Goal: Task Accomplishment & Management: Manage account settings

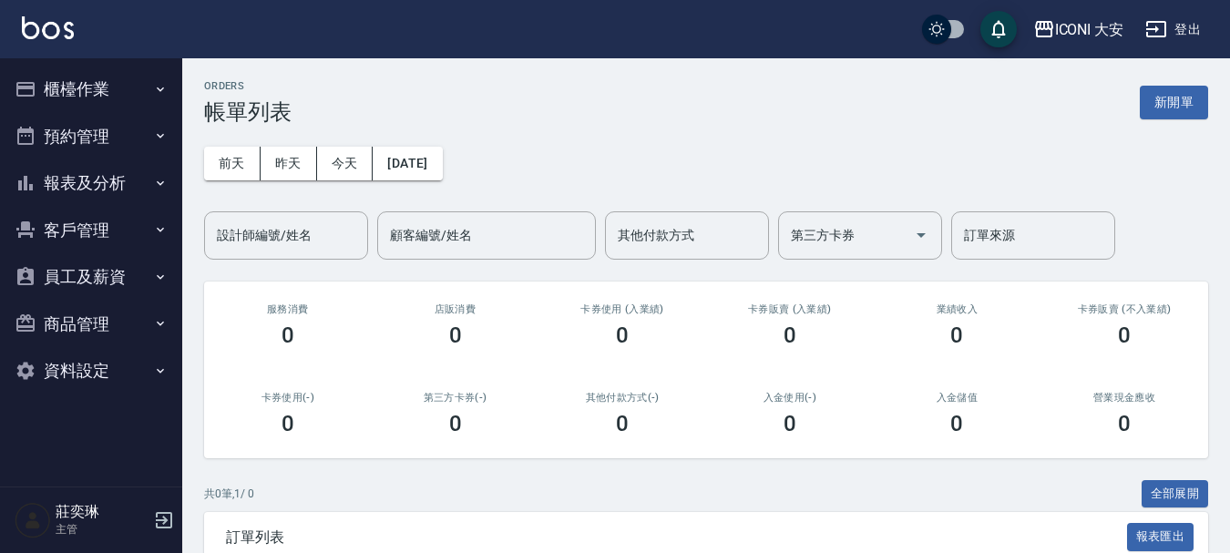
click at [105, 82] on button "櫃檯作業" at bounding box center [91, 89] width 168 height 47
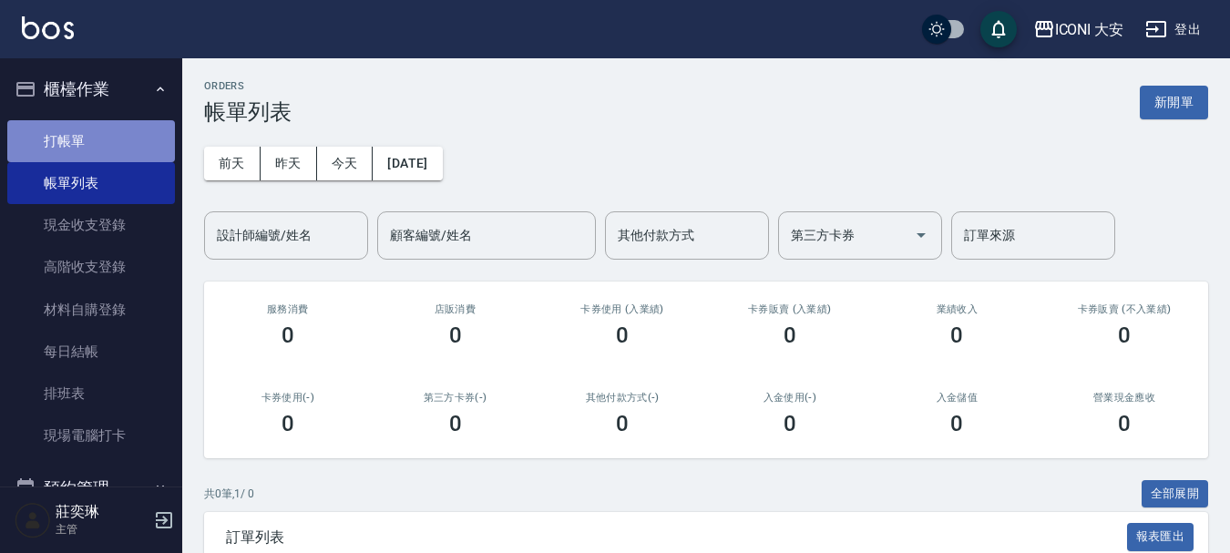
click at [102, 136] on link "打帳單" at bounding box center [91, 141] width 168 height 42
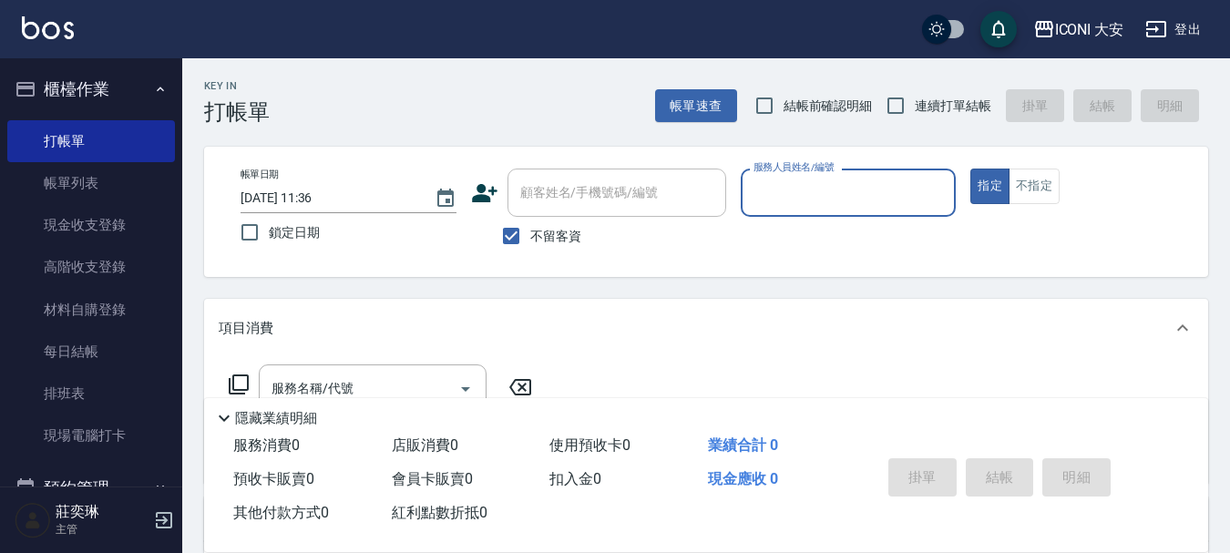
click at [878, 174] on div "服務人員姓名/編號" at bounding box center [849, 193] width 216 height 48
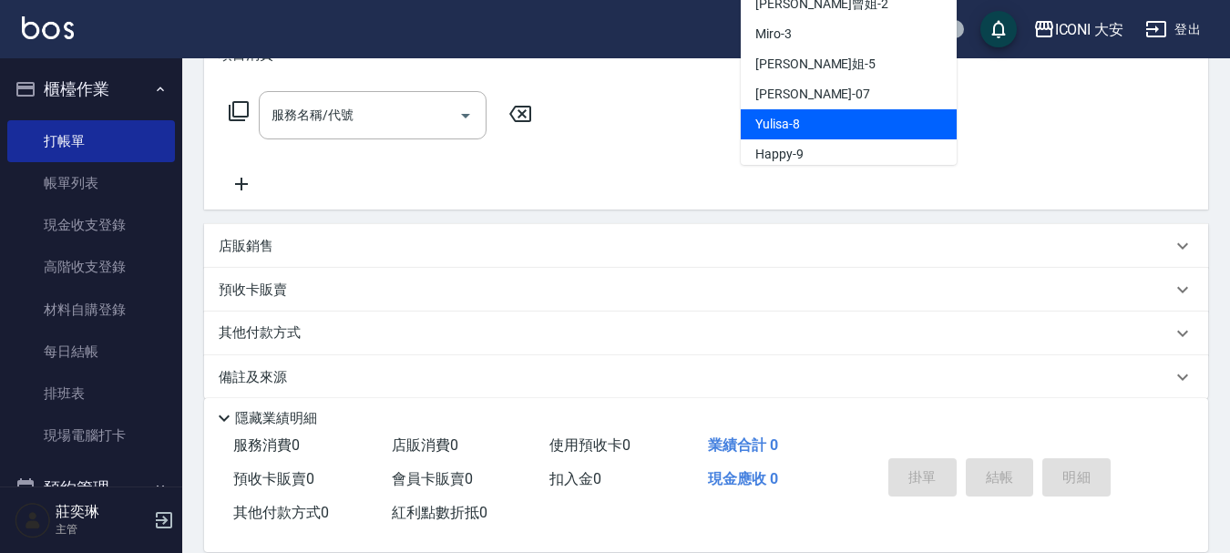
scroll to position [34, 0]
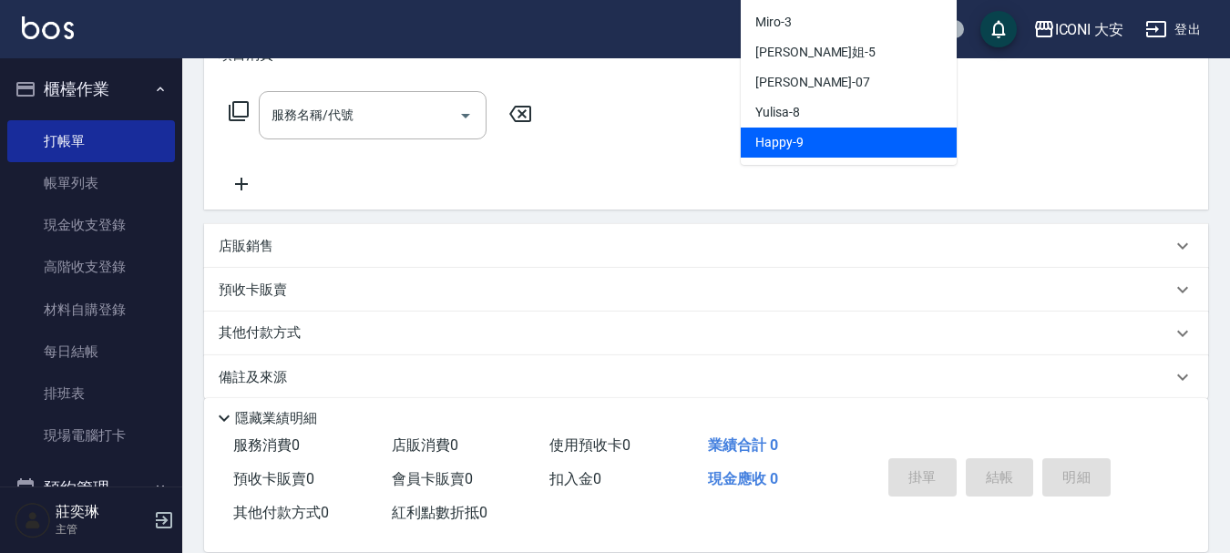
click at [794, 145] on span "Happy -9" at bounding box center [780, 142] width 48 height 19
type input "Happy-9"
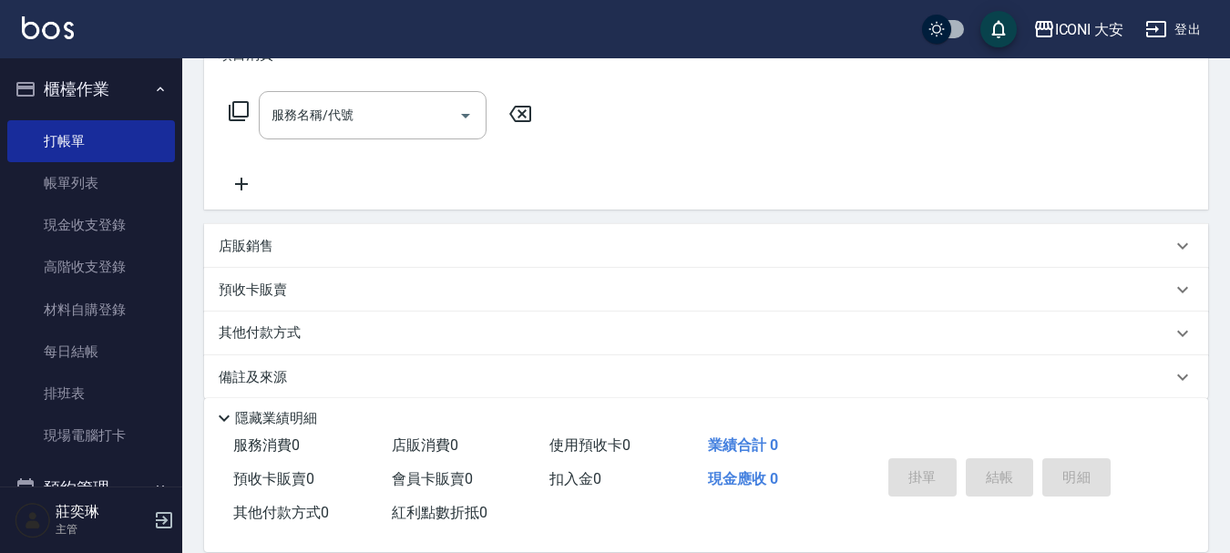
click at [238, 108] on icon at bounding box center [239, 111] width 22 height 22
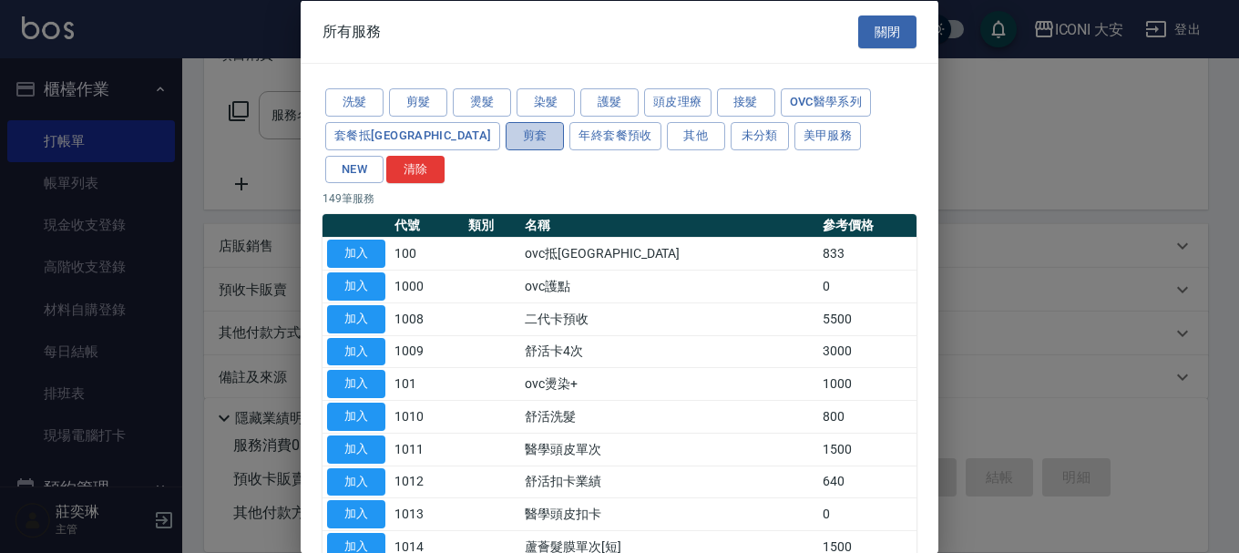
click at [506, 136] on button "剪套" at bounding box center [535, 135] width 58 height 28
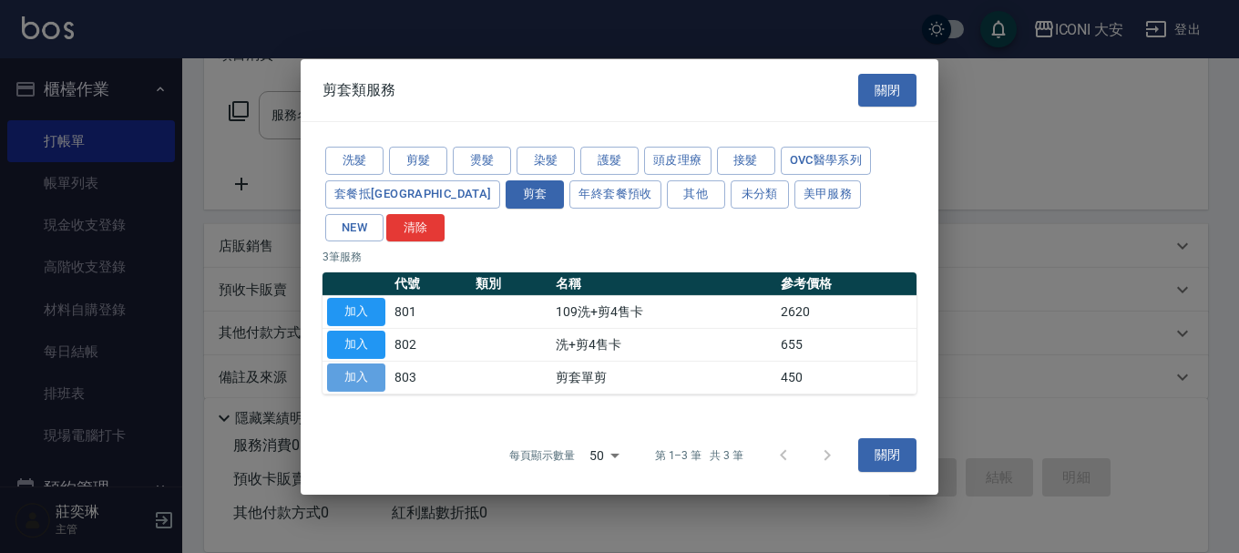
click at [361, 364] on button "加入" at bounding box center [356, 378] width 58 height 28
type input "剪套單剪(803)"
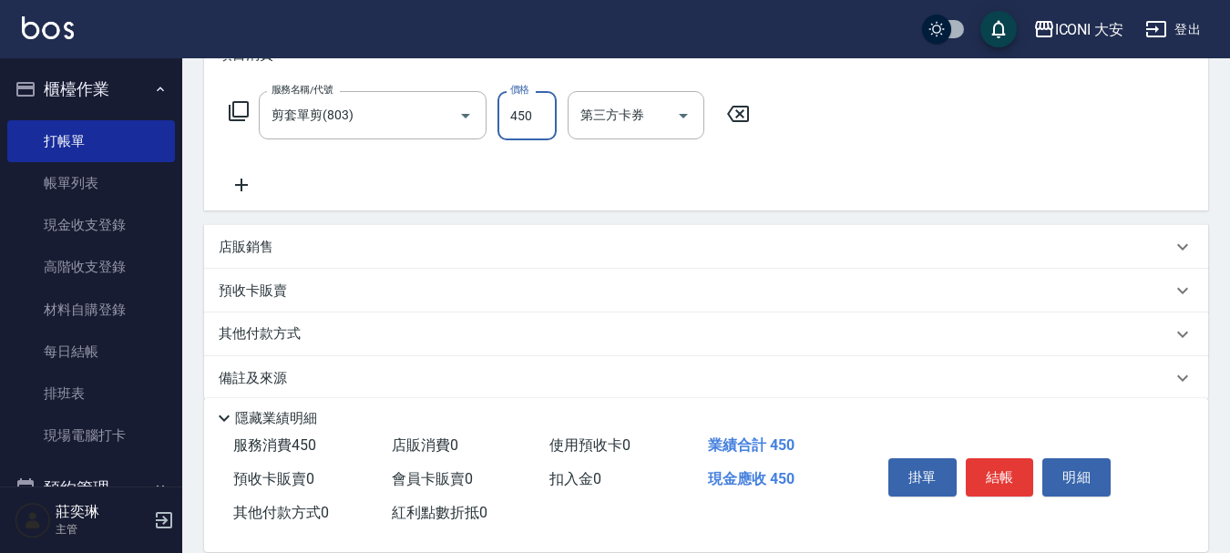
click at [531, 110] on input "450" at bounding box center [527, 115] width 59 height 49
click at [686, 118] on icon "Open" at bounding box center [684, 116] width 22 height 22
type input "500"
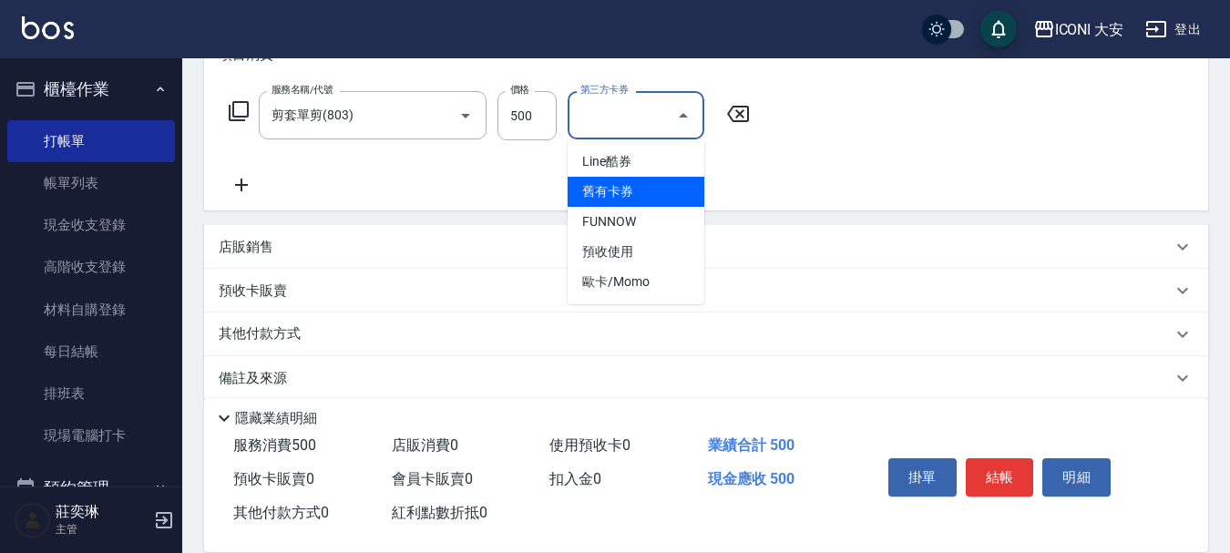
click at [622, 197] on span "舊有卡券" at bounding box center [636, 192] width 137 height 30
type input "舊有卡券"
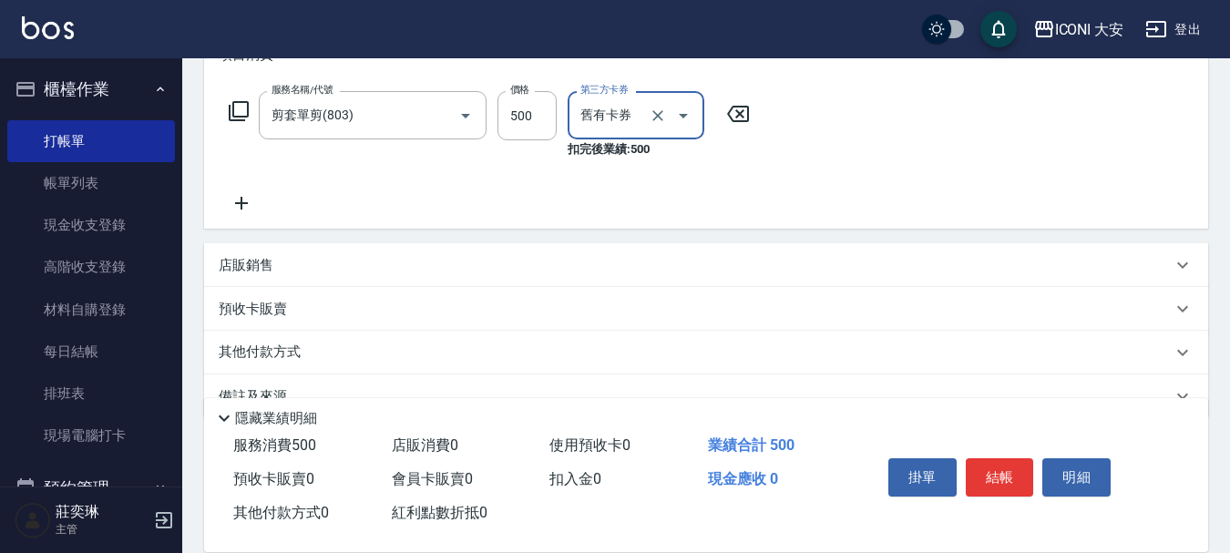
click at [243, 206] on icon at bounding box center [242, 203] width 46 height 22
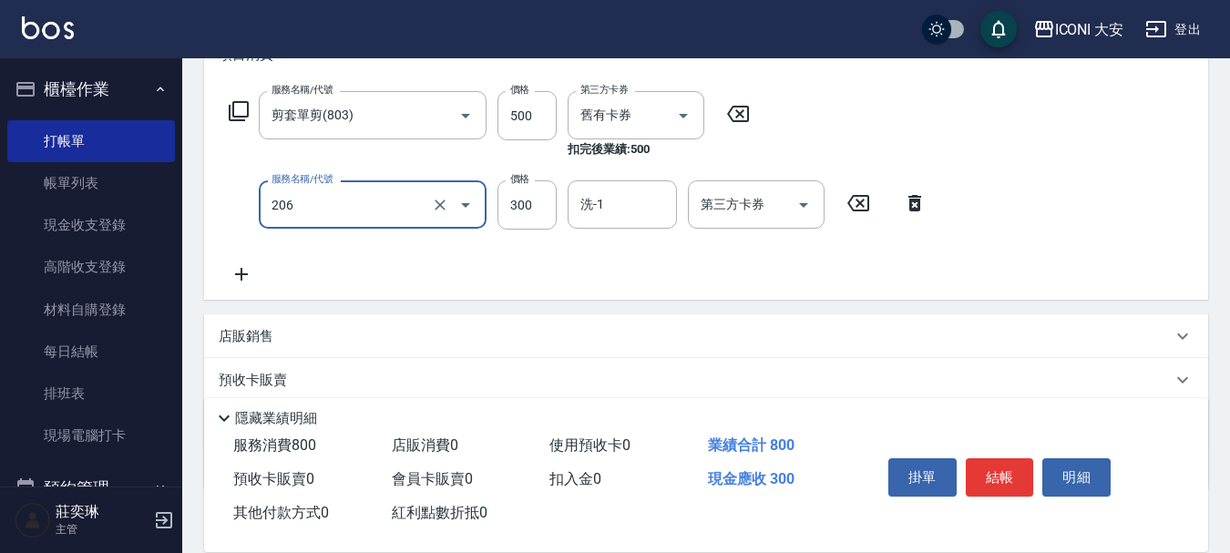
type input "洗髮(206)"
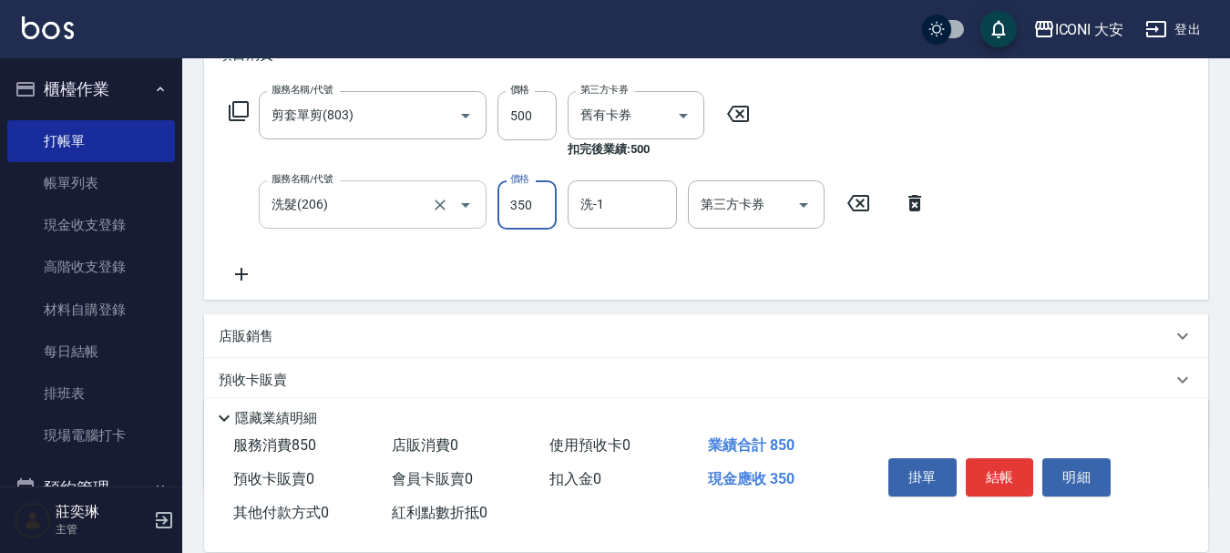
type input "350"
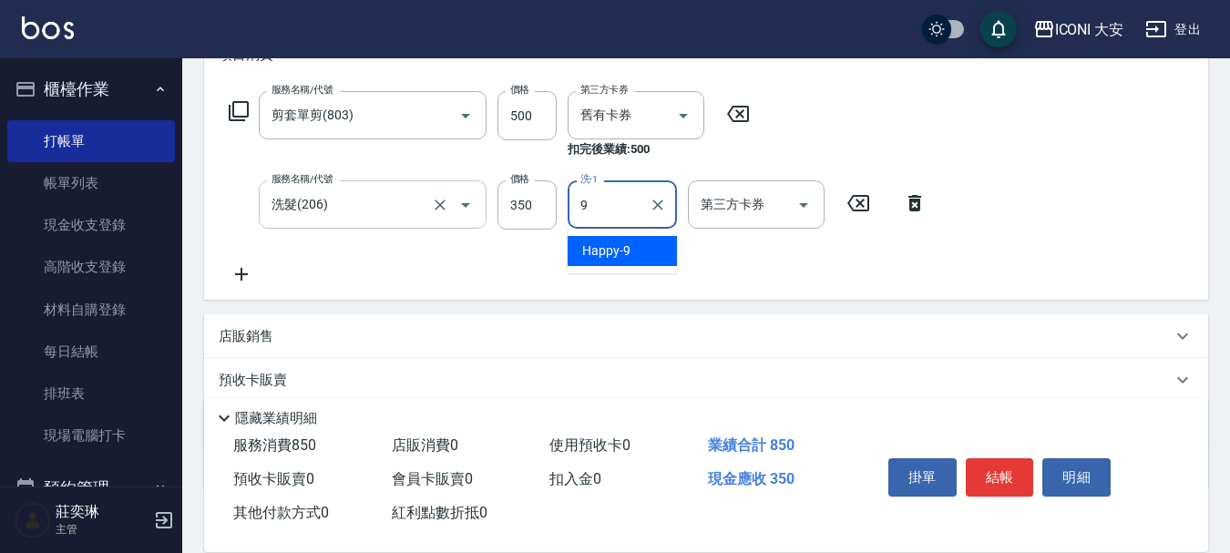
type input "Happy-9"
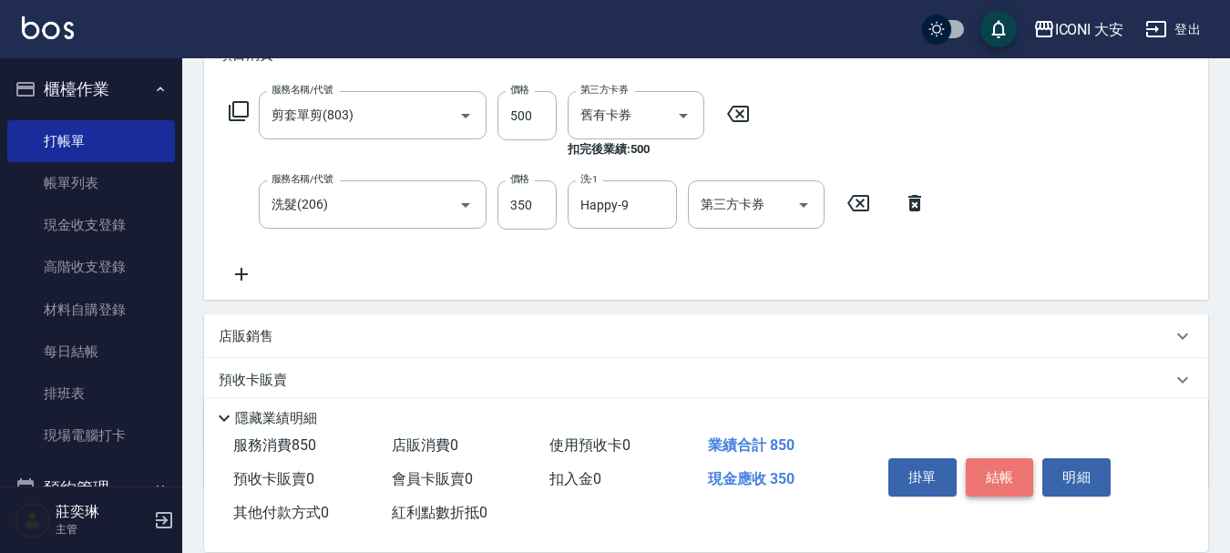
click at [997, 474] on button "結帳" at bounding box center [1000, 477] width 68 height 38
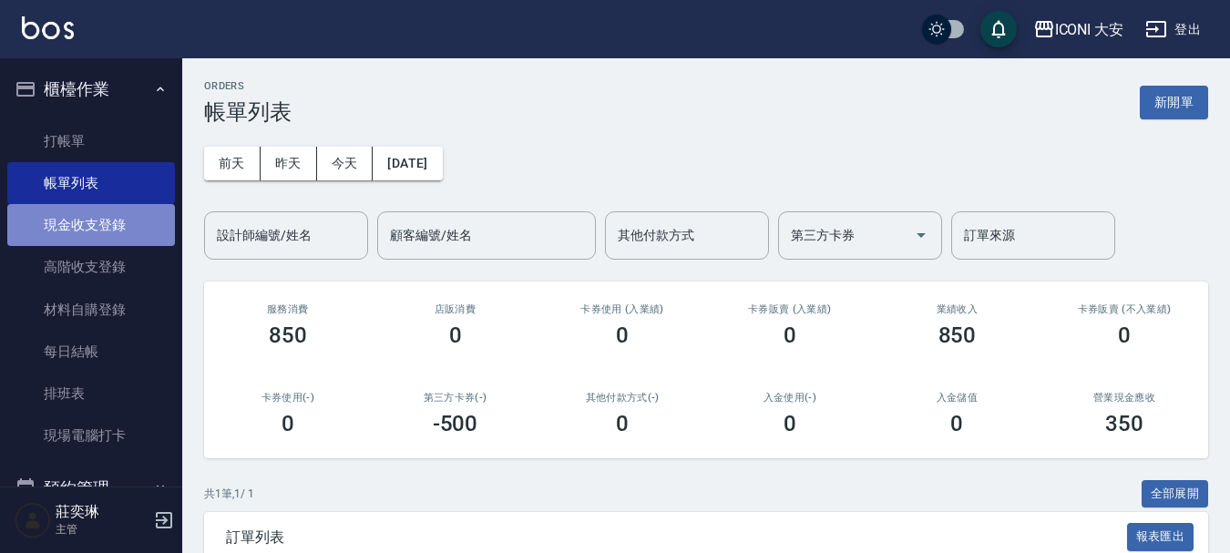
click at [130, 217] on link "現金收支登錄" at bounding box center [91, 225] width 168 height 42
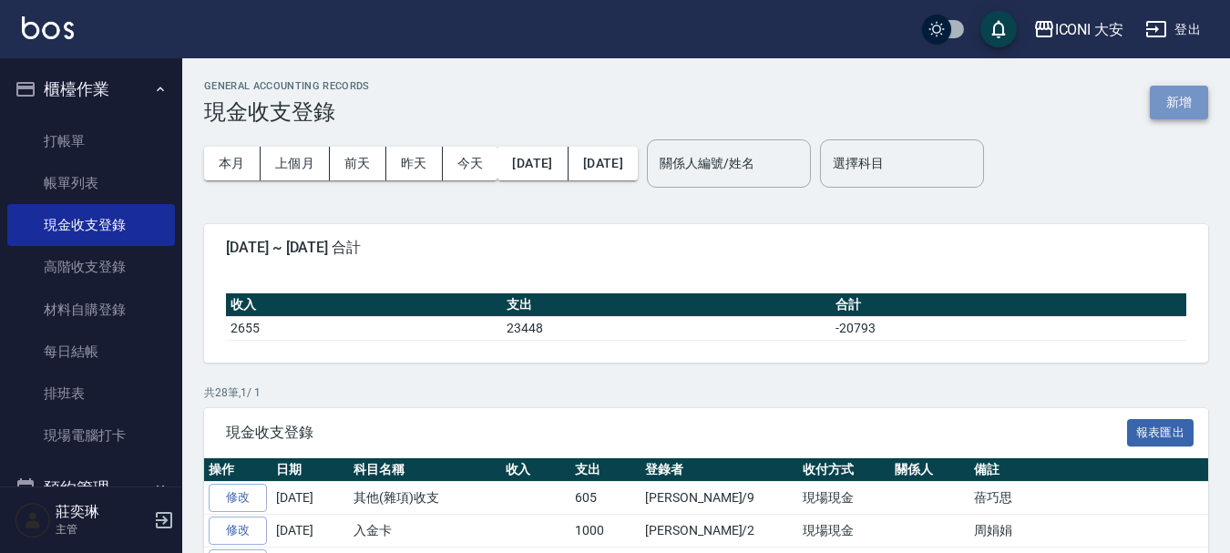
click at [1177, 103] on button "新增" at bounding box center [1179, 103] width 58 height 34
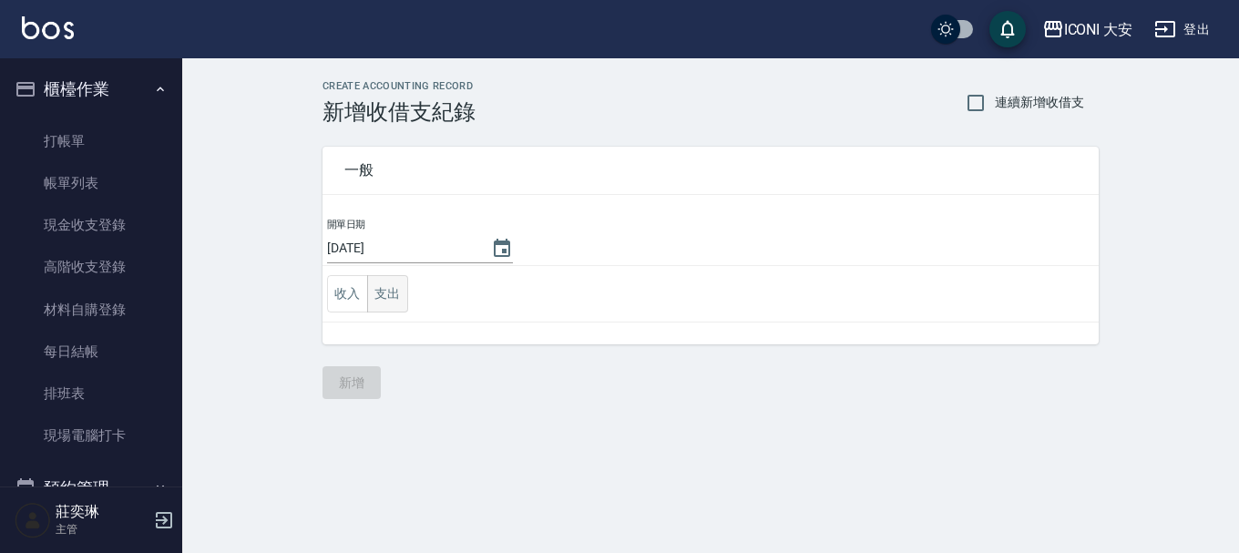
click at [400, 293] on button "支出" at bounding box center [387, 293] width 41 height 37
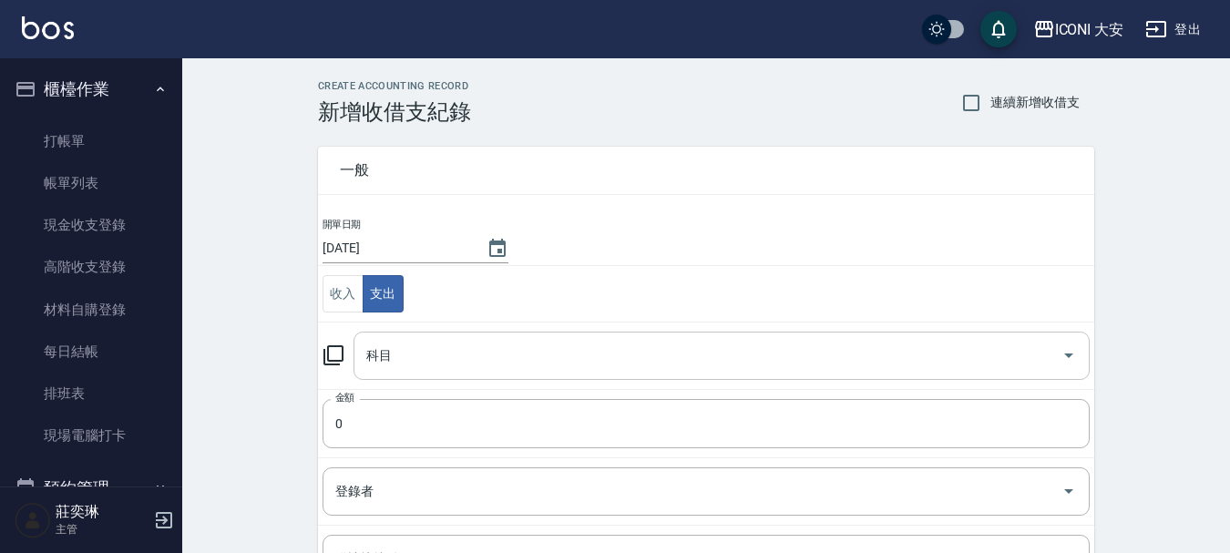
click at [382, 355] on div "科目 科目" at bounding box center [722, 356] width 736 height 48
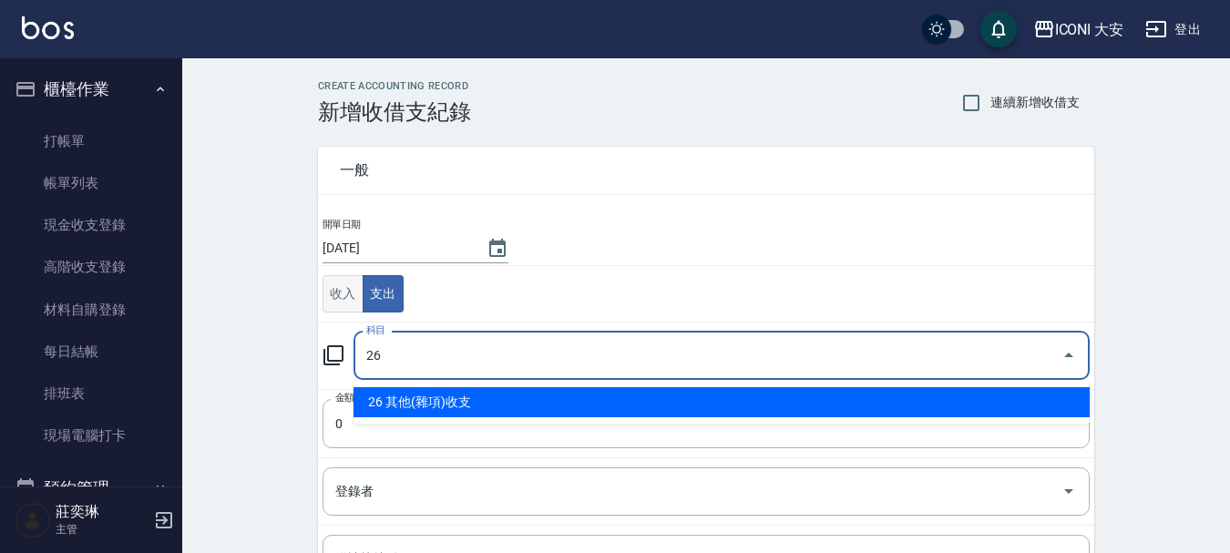
type input "26"
click at [335, 294] on button "收入" at bounding box center [343, 293] width 41 height 37
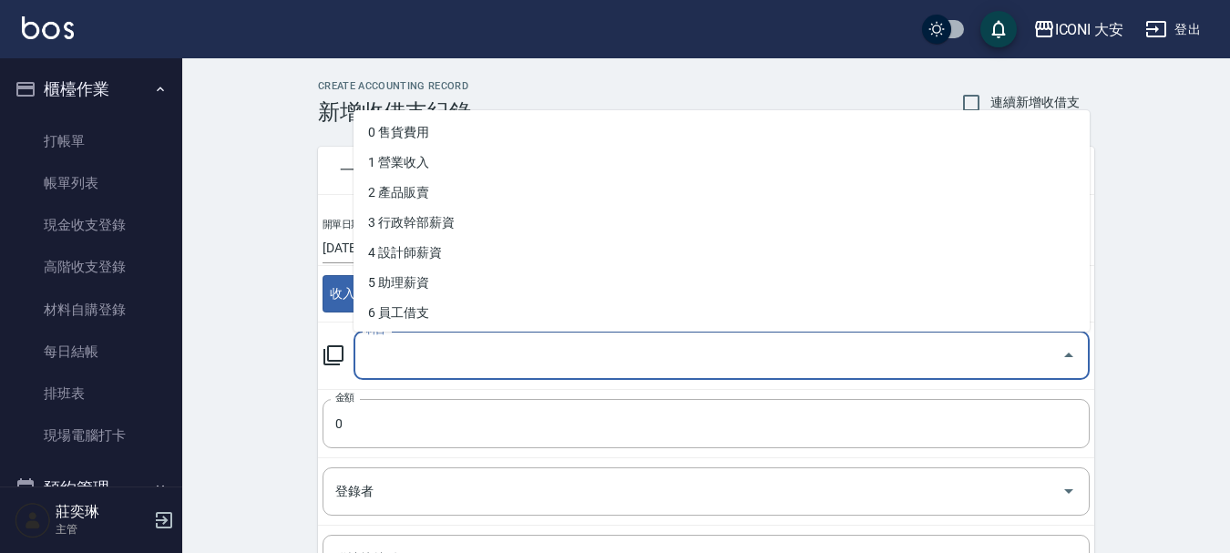
click at [408, 362] on input "科目" at bounding box center [708, 356] width 693 height 32
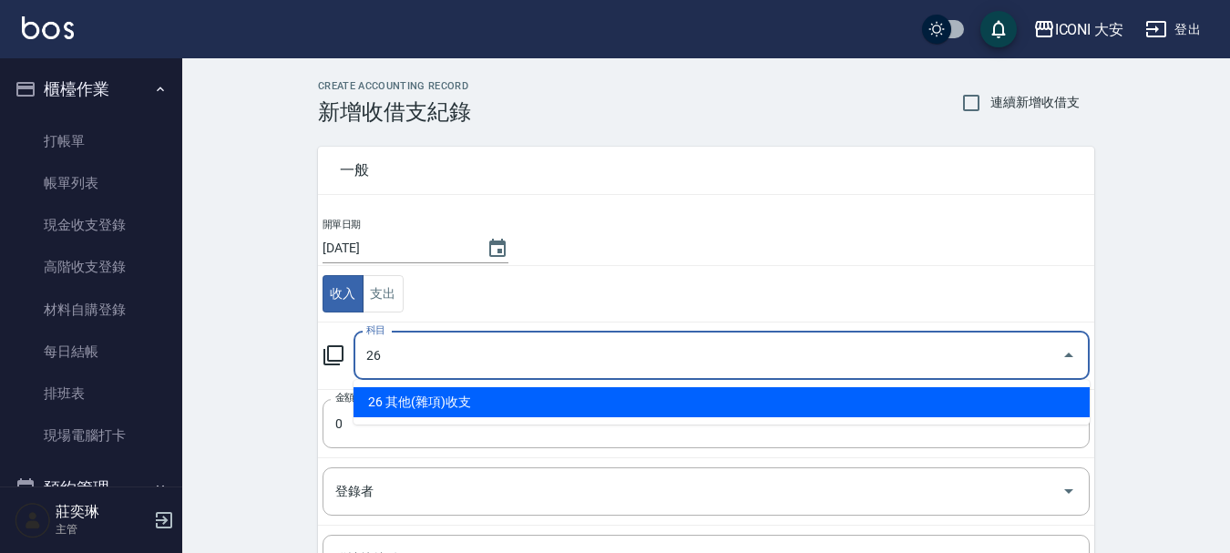
click at [397, 401] on li "26 其他(雜項)收支" at bounding box center [722, 402] width 736 height 30
type input "26 其他(雜項)收支"
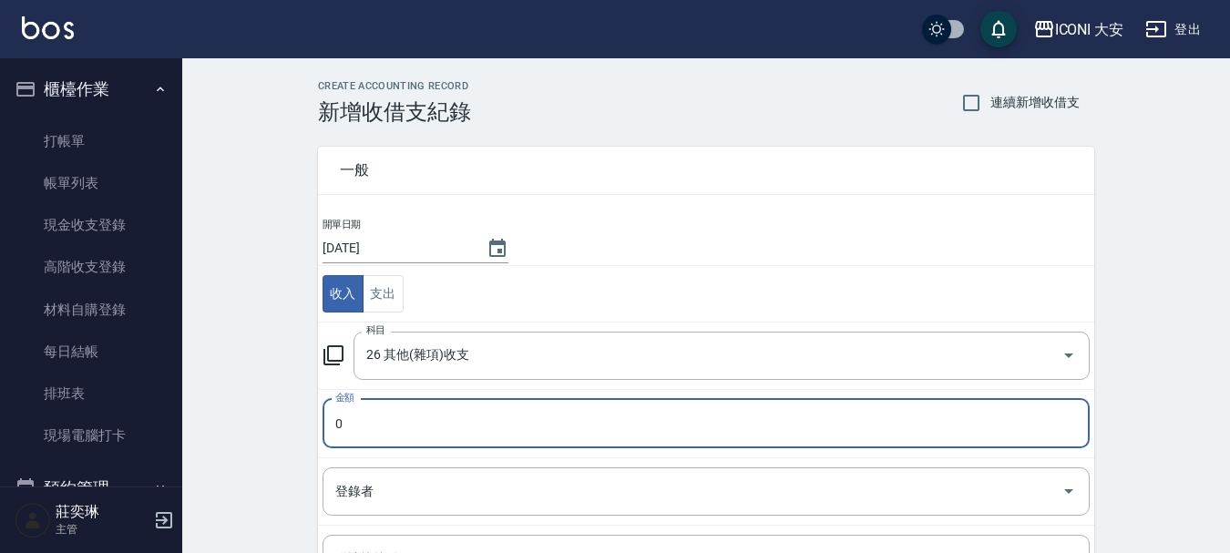
click at [394, 435] on input "0" at bounding box center [706, 423] width 767 height 49
type input "0210"
click at [362, 495] on input "登錄者" at bounding box center [693, 492] width 724 height 32
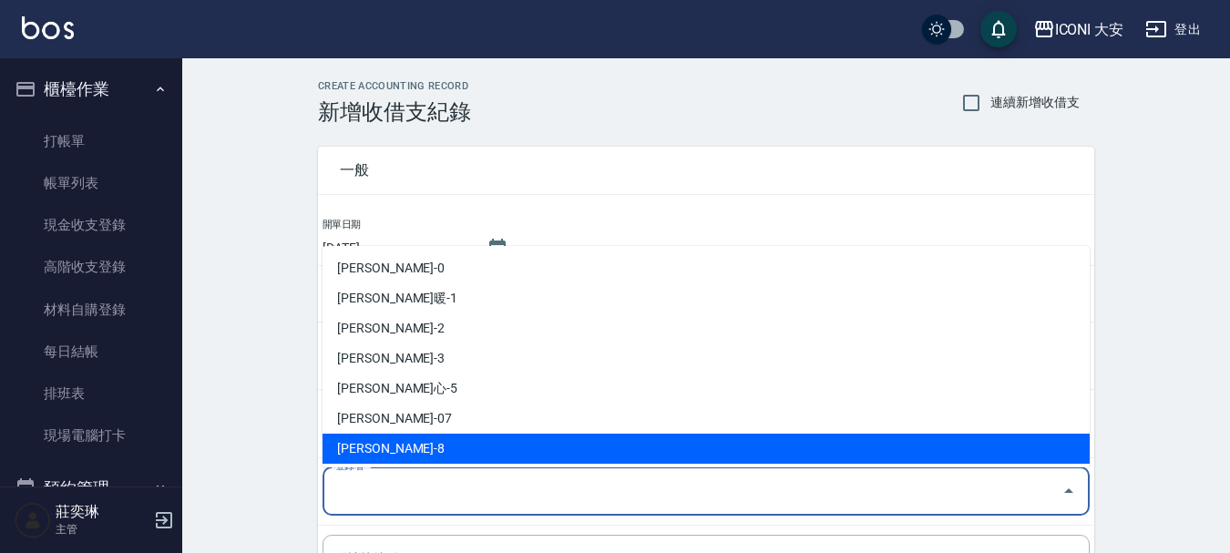
click at [383, 450] on li "[PERSON_NAME]-8" at bounding box center [706, 449] width 767 height 30
type input "[PERSON_NAME]-8"
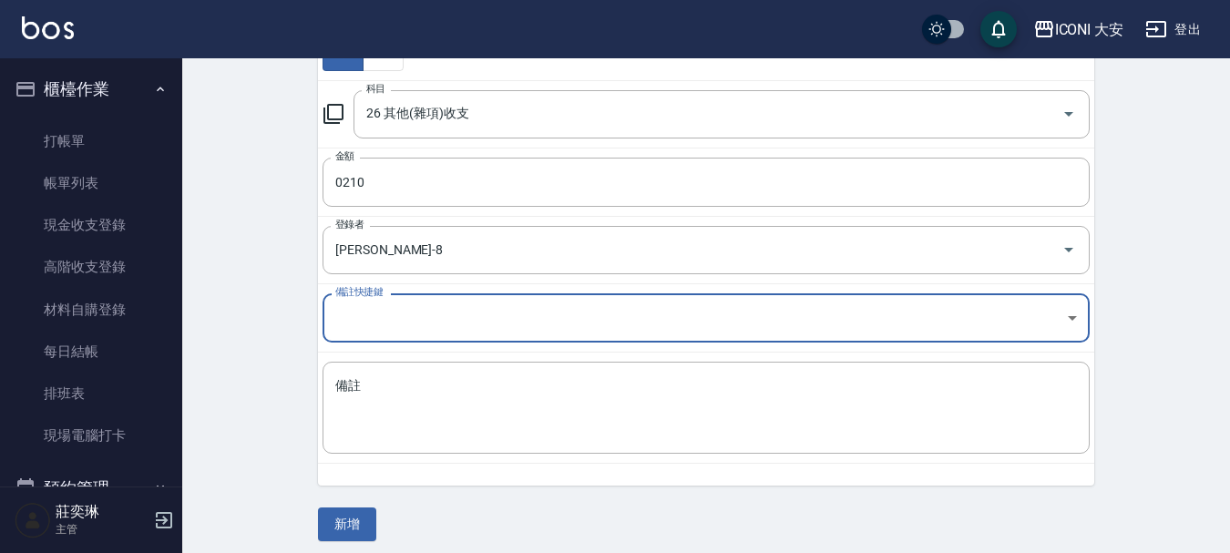
scroll to position [252, 0]
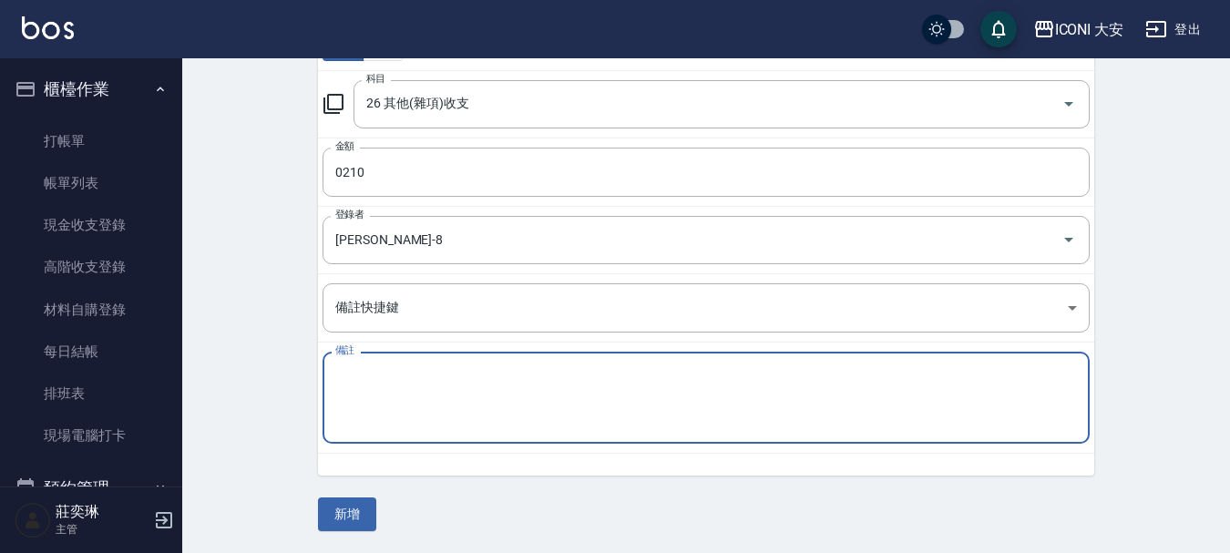
click at [357, 392] on textarea "備註" at bounding box center [706, 398] width 742 height 62
type textarea "染膏66/13*2"
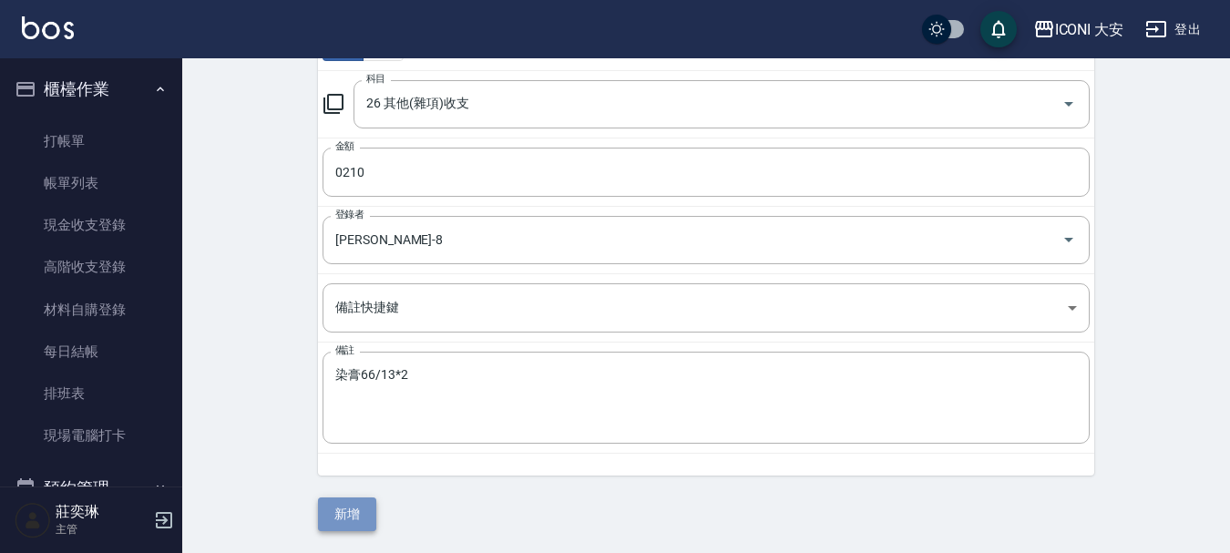
click at [354, 510] on button "新增" at bounding box center [347, 515] width 58 height 34
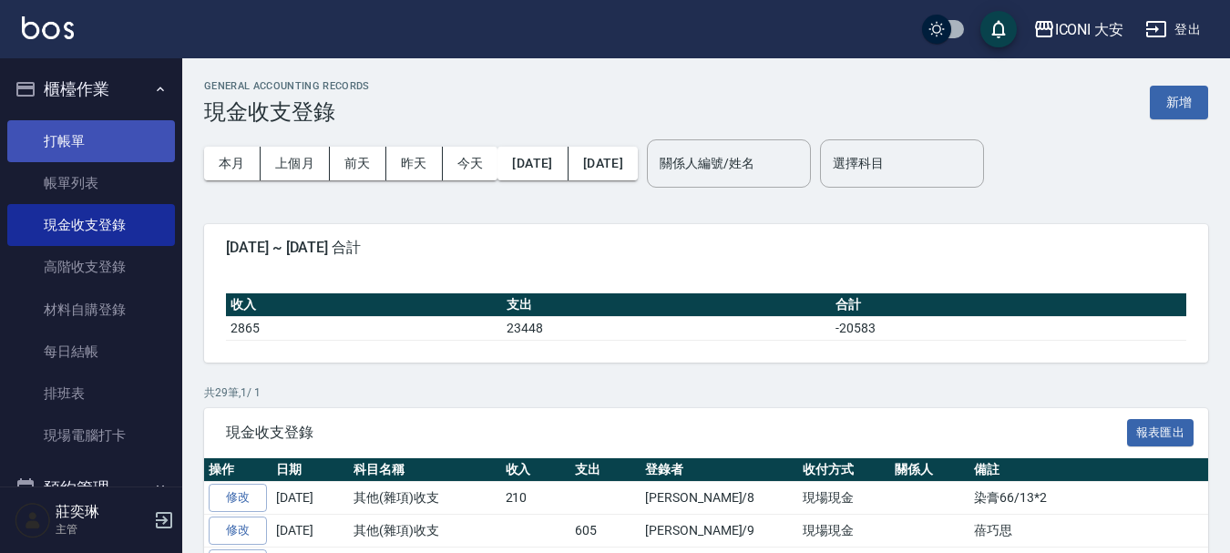
click at [77, 146] on link "打帳單" at bounding box center [91, 141] width 168 height 42
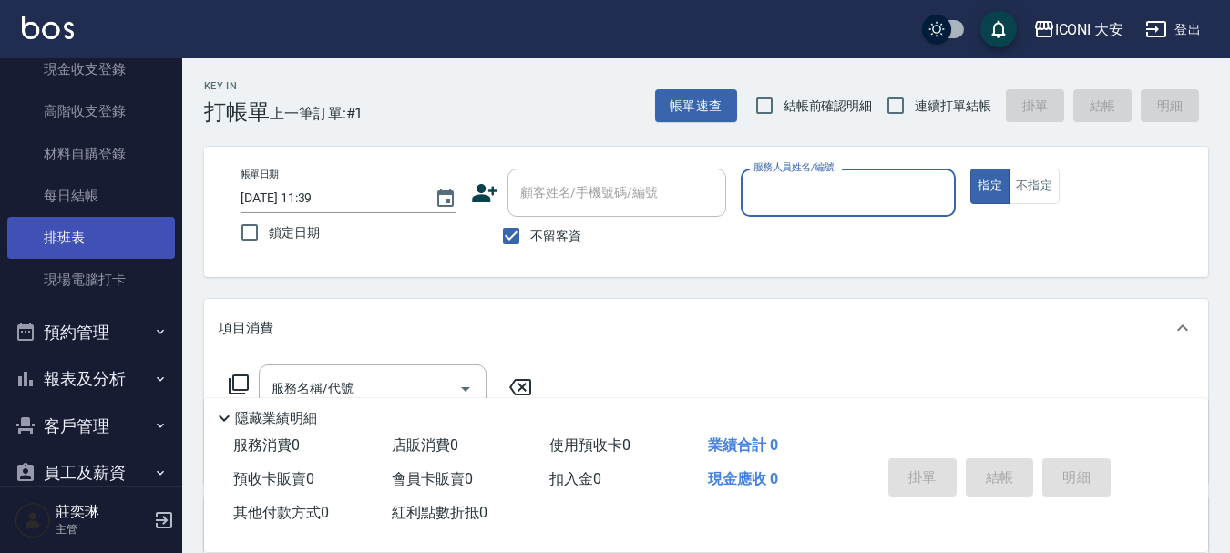
scroll to position [182, 0]
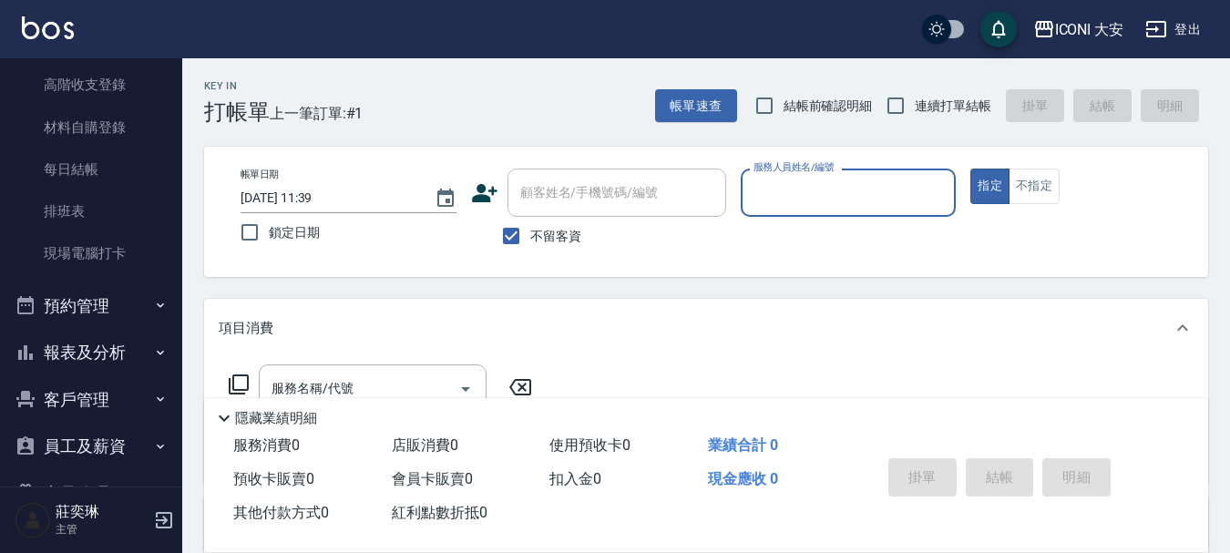
click at [111, 355] on button "報表及分析" at bounding box center [91, 352] width 168 height 47
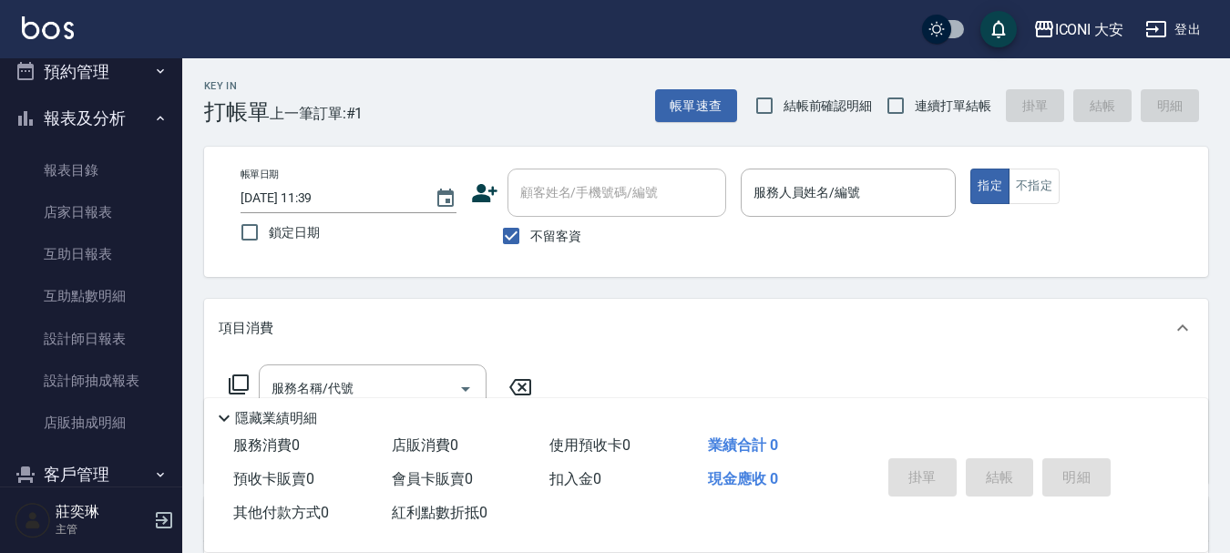
scroll to position [456, 0]
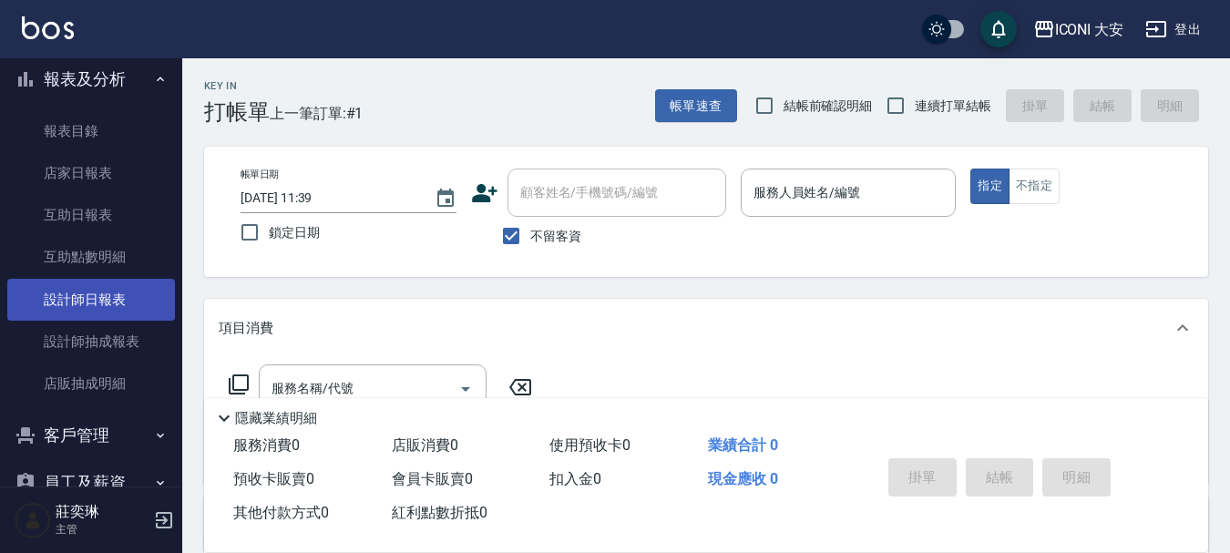
click at [122, 307] on link "設計師日報表" at bounding box center [91, 300] width 168 height 42
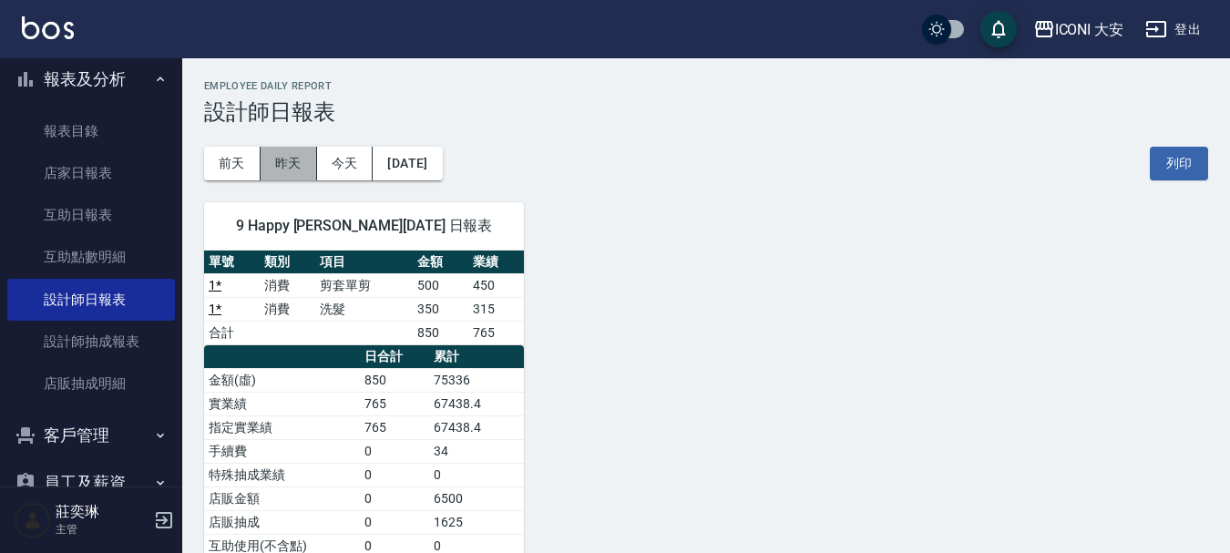
click at [300, 166] on button "昨天" at bounding box center [289, 164] width 57 height 34
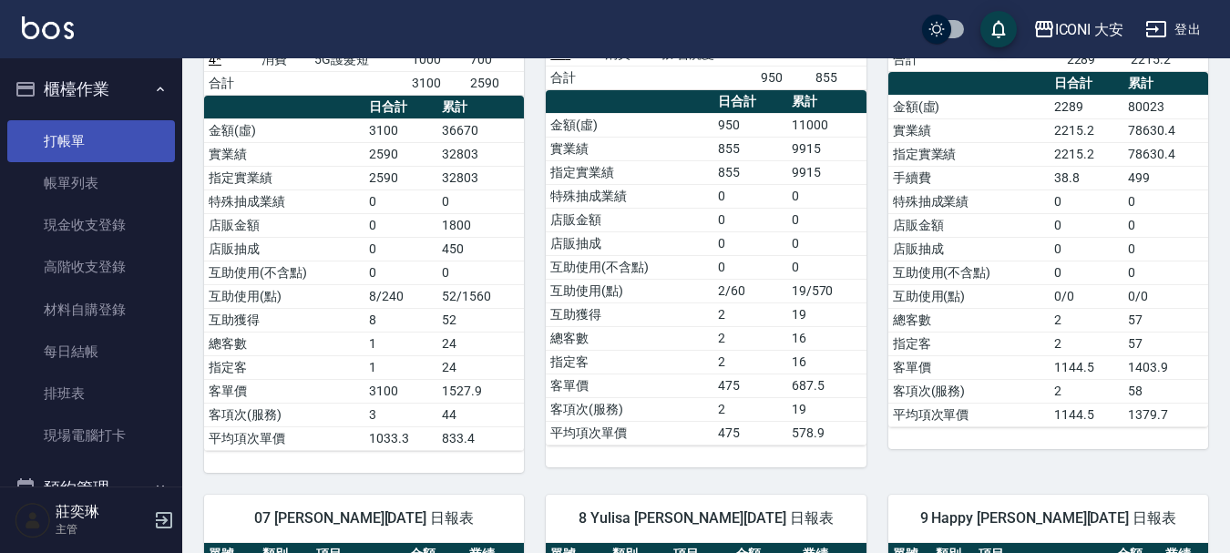
click at [103, 142] on link "打帳單" at bounding box center [91, 141] width 168 height 42
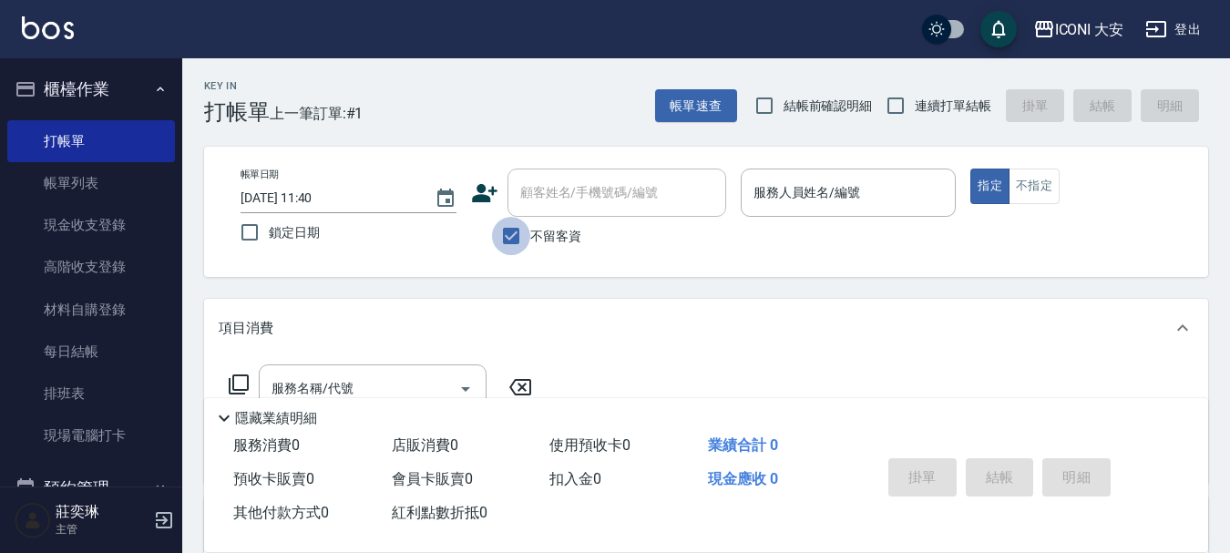
click at [515, 235] on input "不留客資" at bounding box center [511, 236] width 38 height 38
checkbox input "false"
click at [533, 205] on input "顧客姓名/手機號碼/編號" at bounding box center [603, 193] width 175 height 32
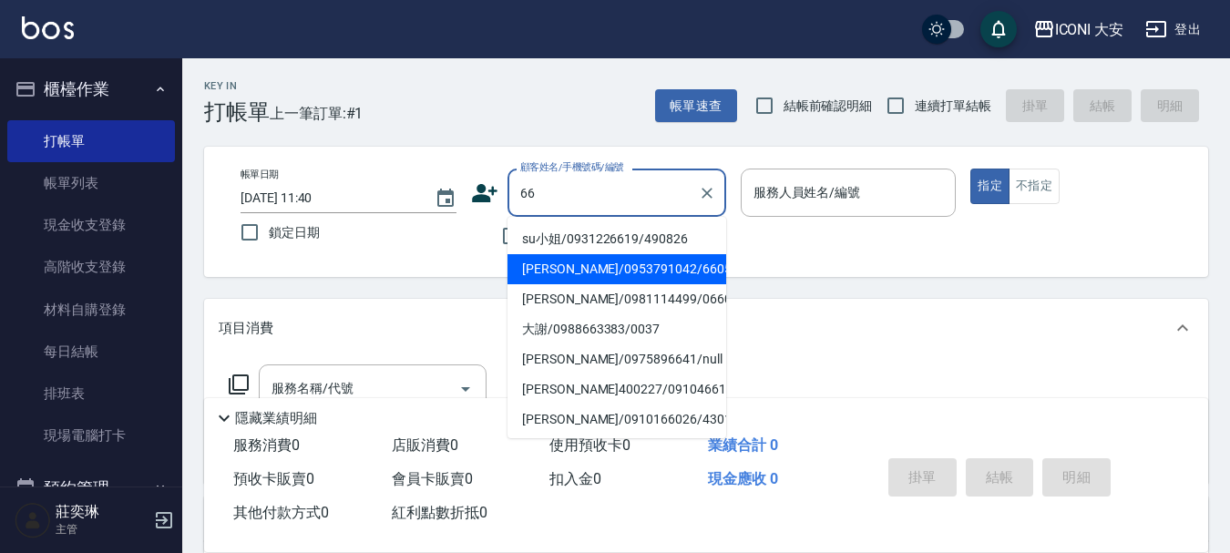
click at [619, 267] on li "[PERSON_NAME]/0953791042/660520" at bounding box center [617, 269] width 219 height 30
type input "[PERSON_NAME]/0953791042/660520"
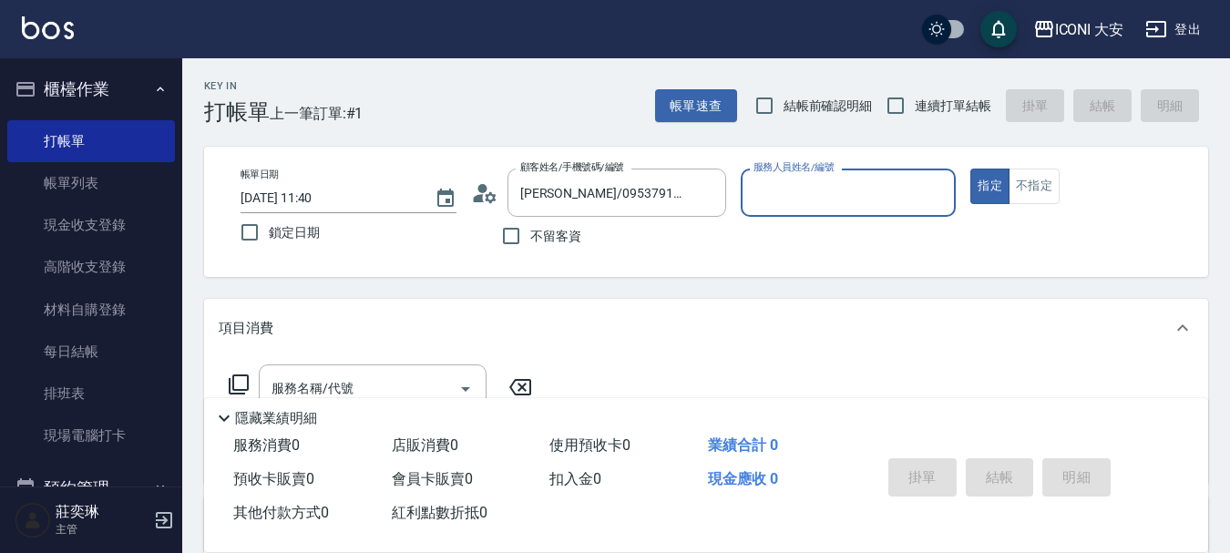
type input "Happy-9"
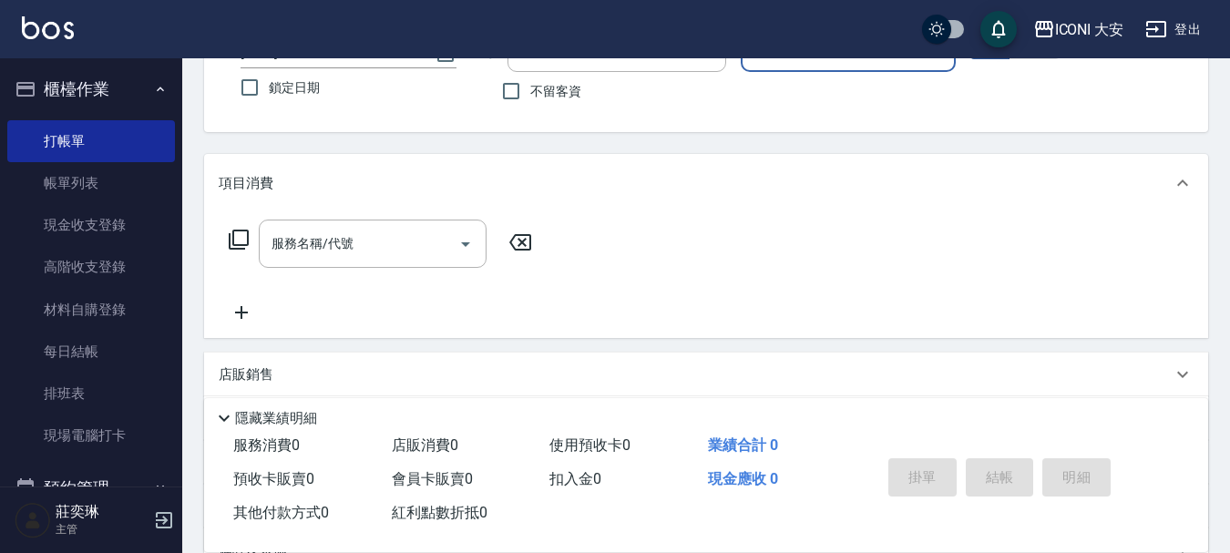
scroll to position [182, 0]
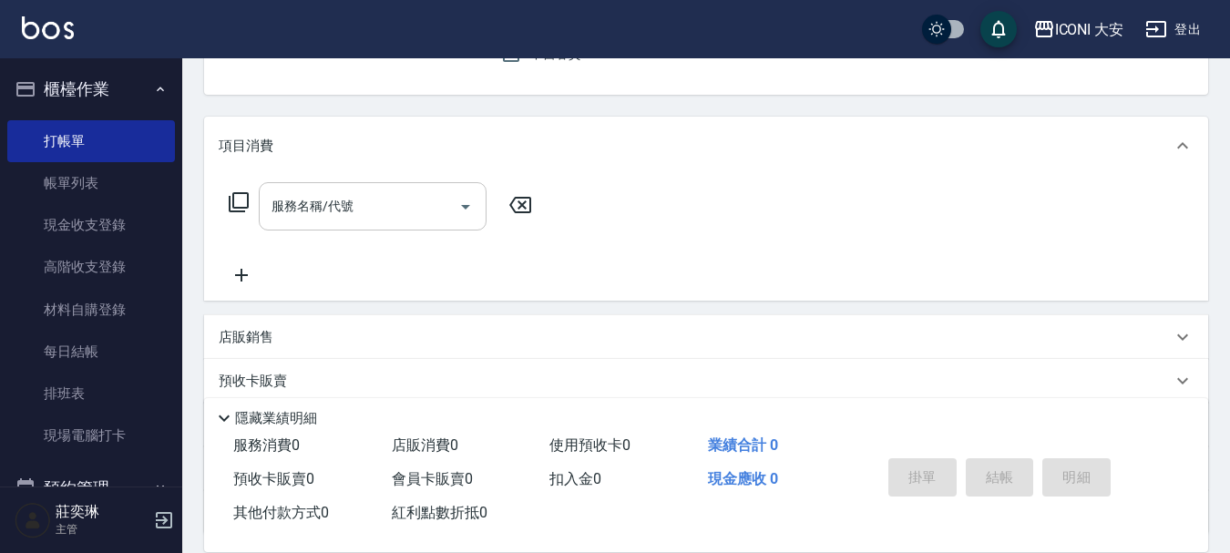
click at [380, 199] on input "服務名稱/代號" at bounding box center [359, 206] width 184 height 32
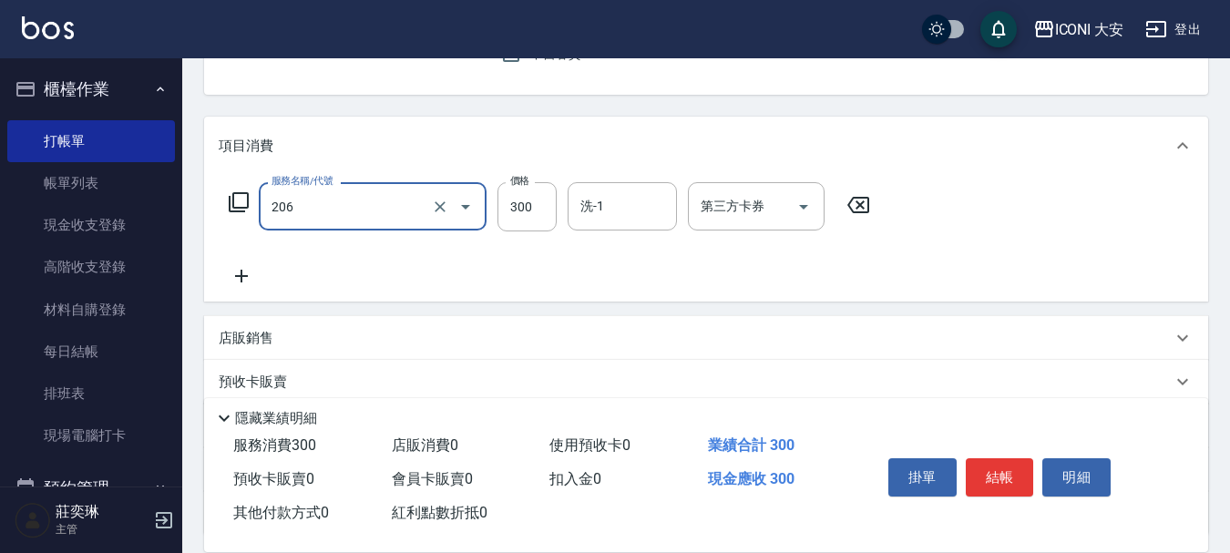
type input "洗髮(206)"
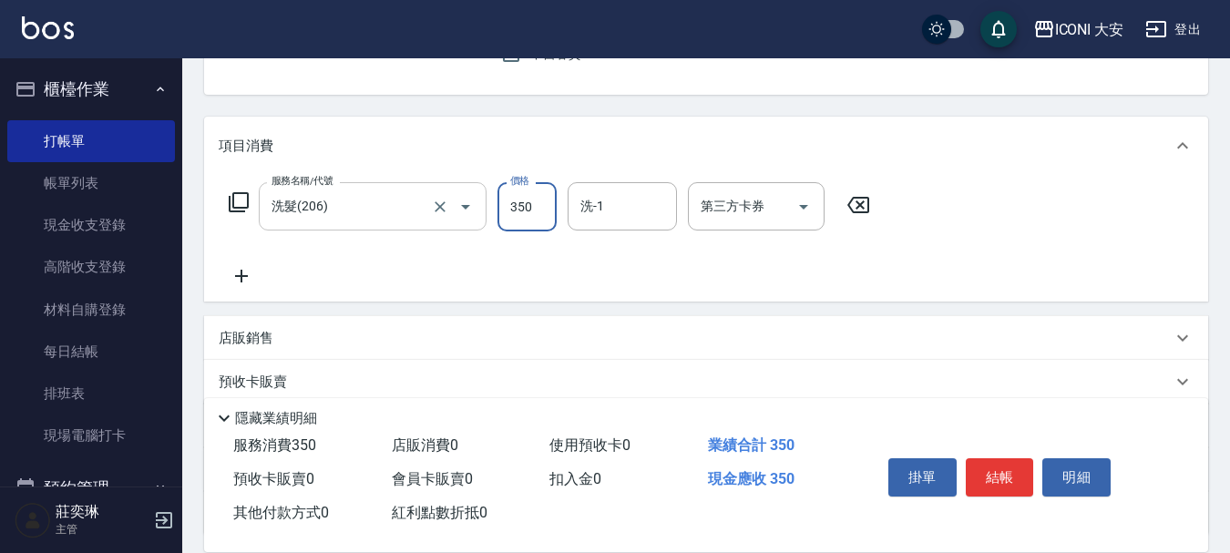
type input "350"
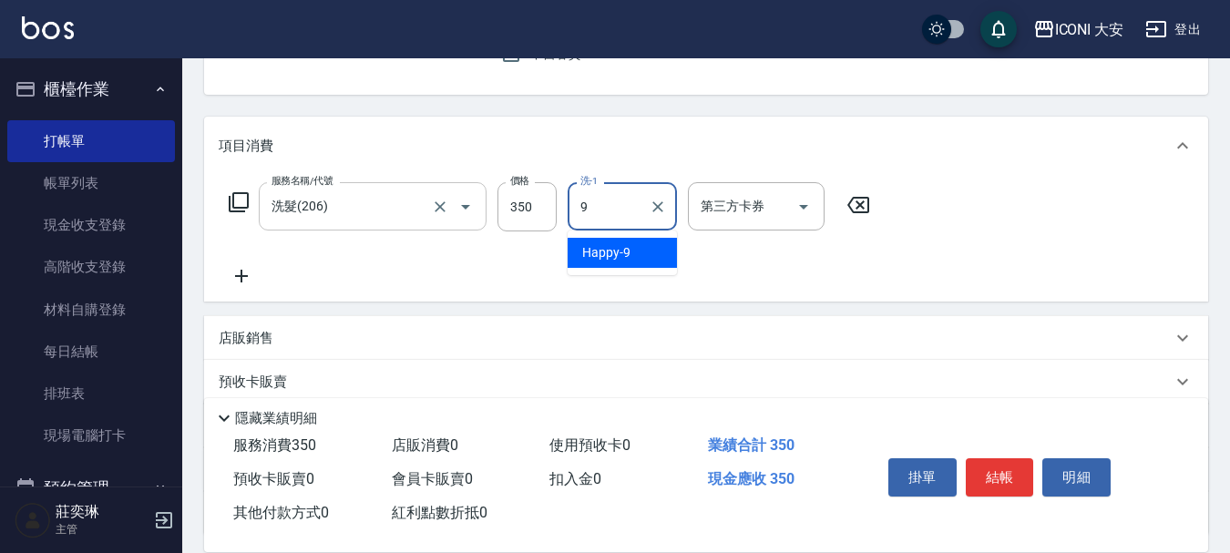
type input "Happy-9"
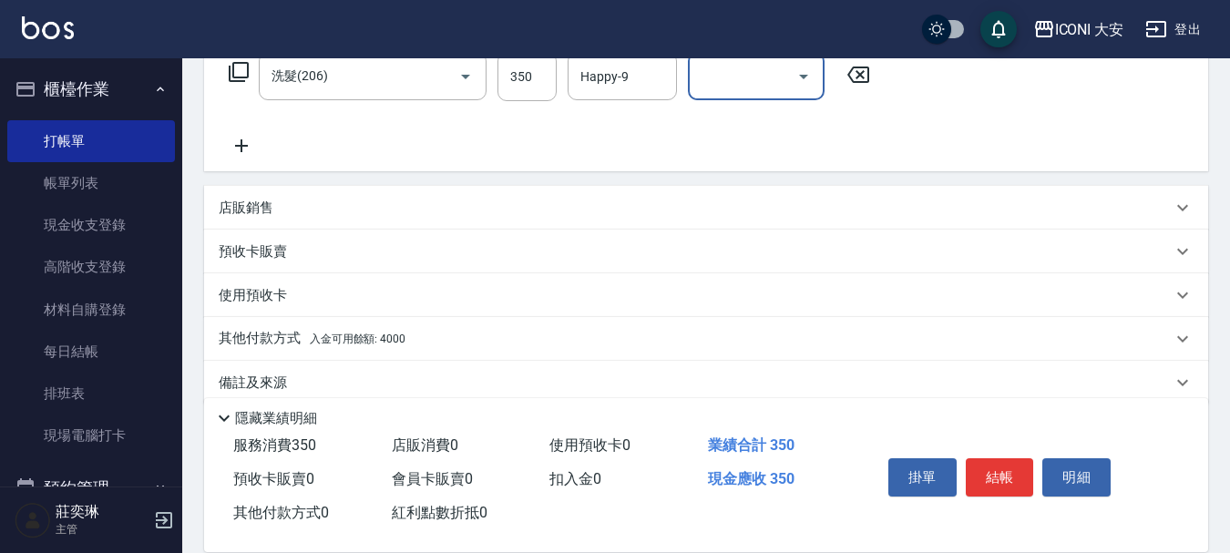
scroll to position [339, 0]
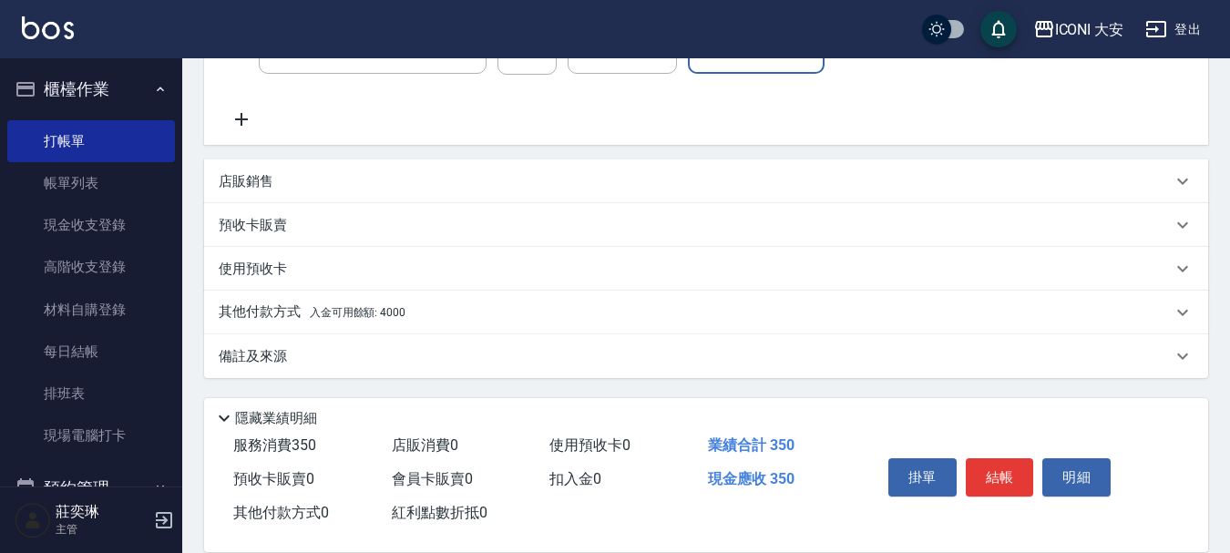
click at [373, 315] on span "入金可用餘額: 4000" at bounding box center [358, 312] width 96 height 13
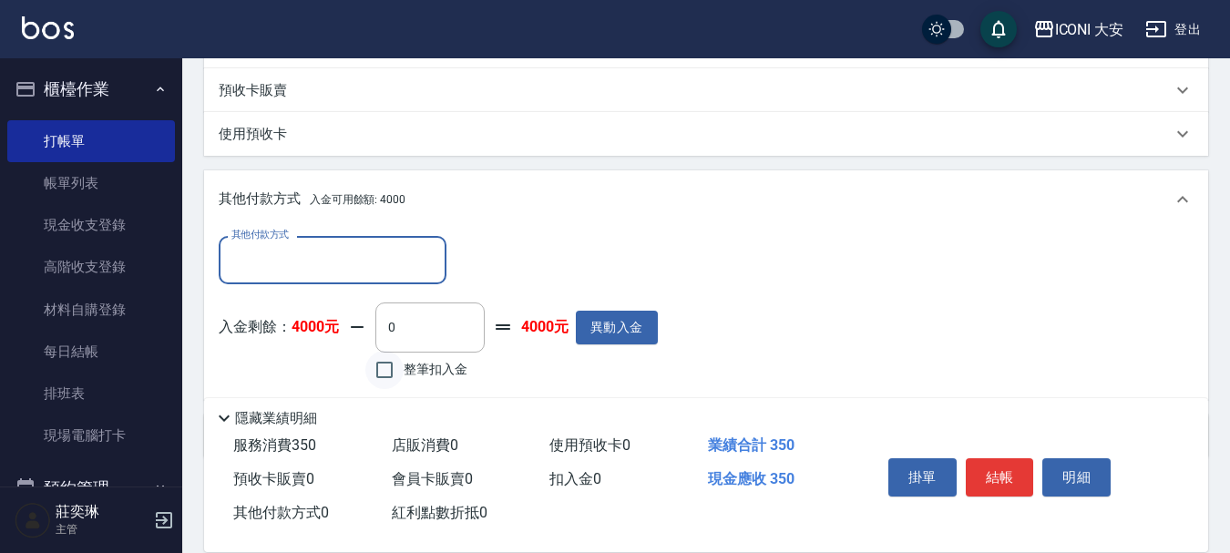
scroll to position [554, 0]
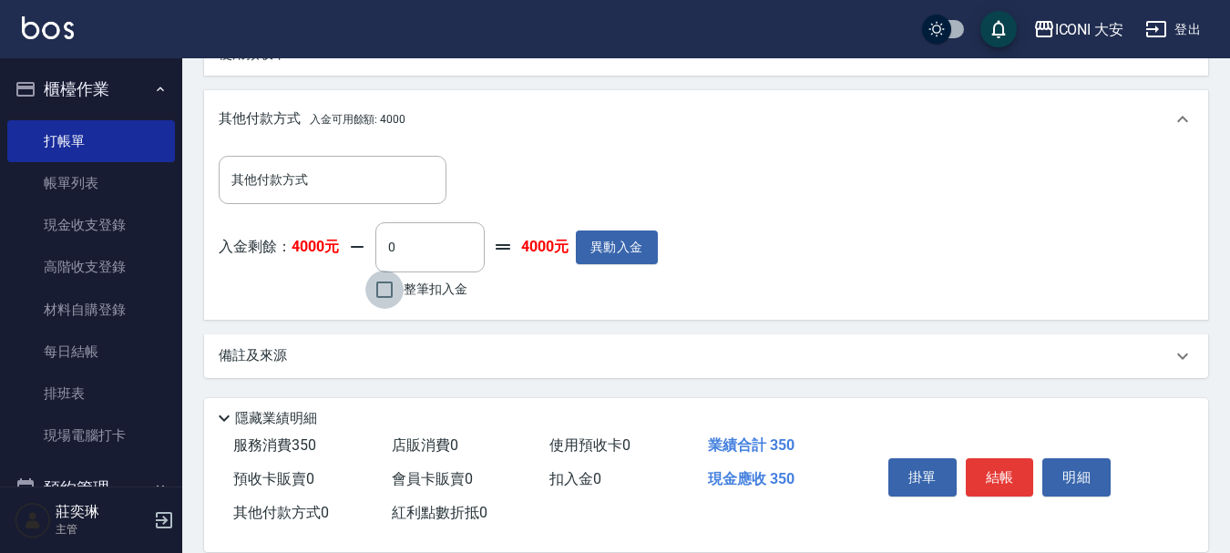
click at [375, 288] on input "整筆扣入金" at bounding box center [384, 290] width 38 height 38
checkbox input "true"
type input "350"
click at [980, 474] on button "結帳" at bounding box center [1000, 477] width 68 height 38
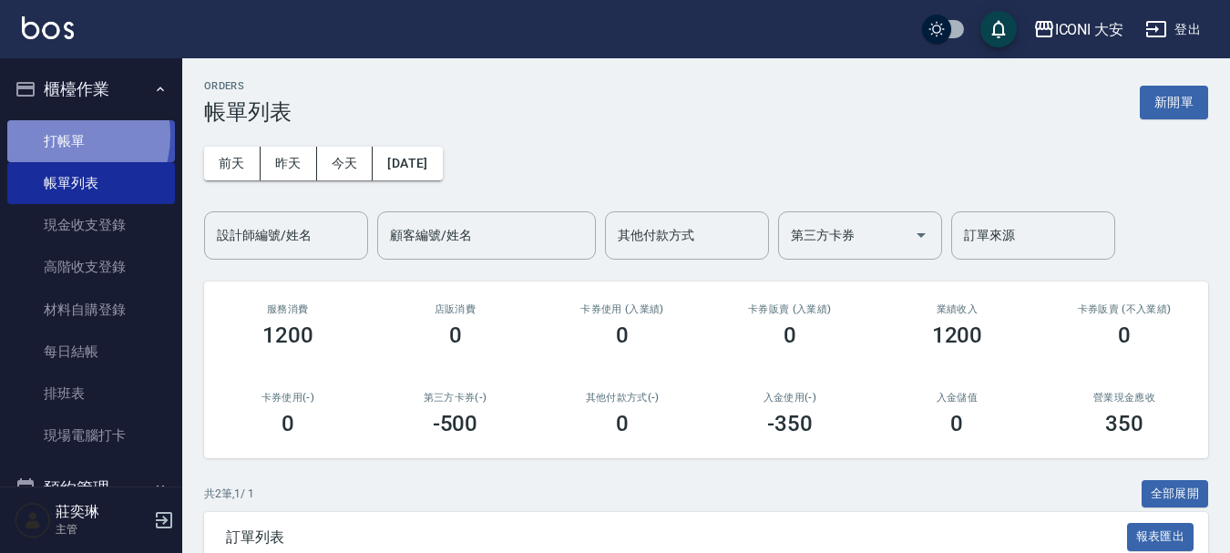
drag, startPoint x: 1239, startPoint y: 26, endPoint x: 58, endPoint y: 135, distance: 1185.2
click at [58, 135] on link "打帳單" at bounding box center [91, 141] width 168 height 42
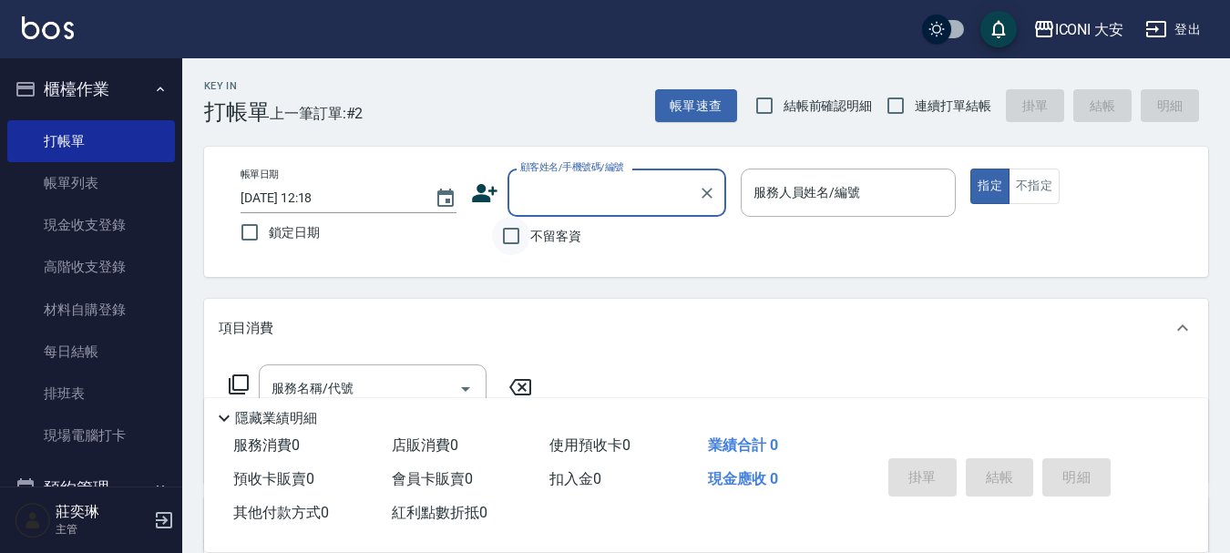
click at [517, 234] on input "不留客資" at bounding box center [511, 236] width 38 height 38
checkbox input "true"
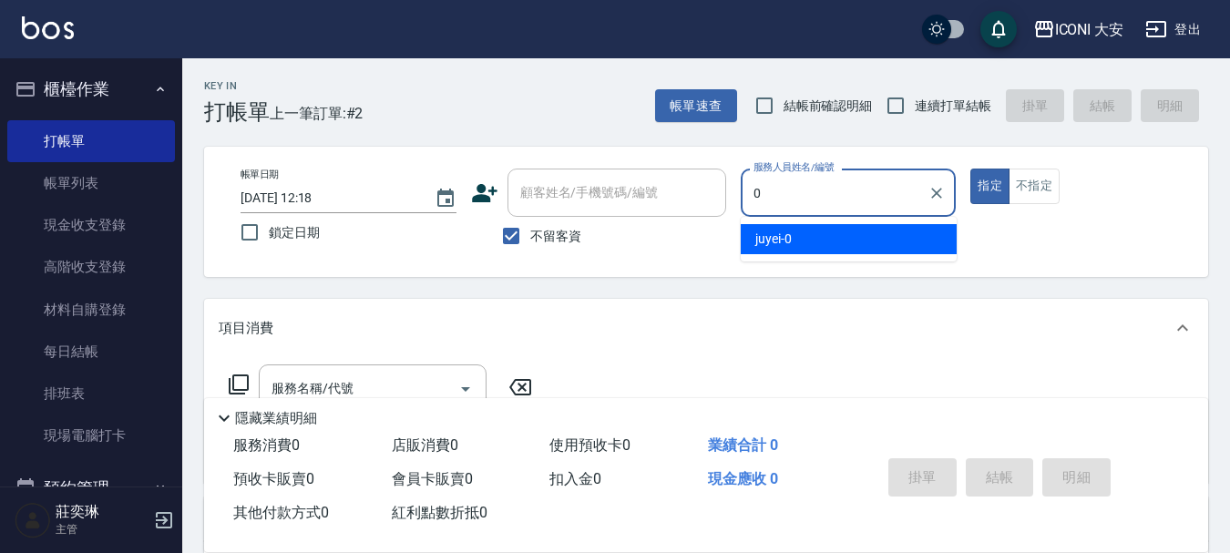
click at [879, 230] on div "juyei -0" at bounding box center [849, 239] width 216 height 30
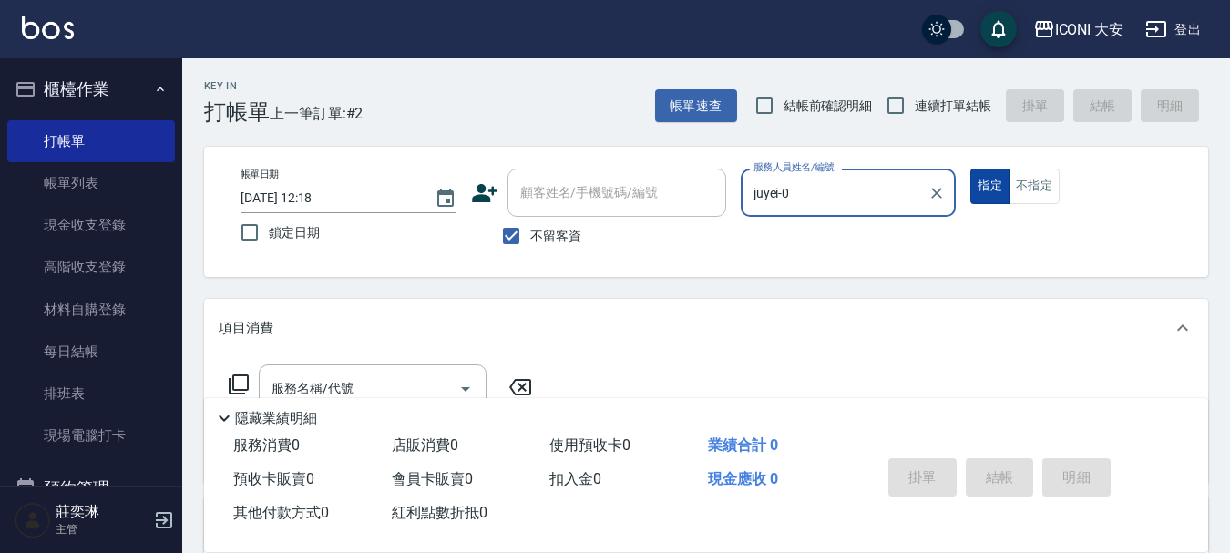
type input "juyei-0"
click at [992, 187] on button "指定" at bounding box center [990, 187] width 39 height 36
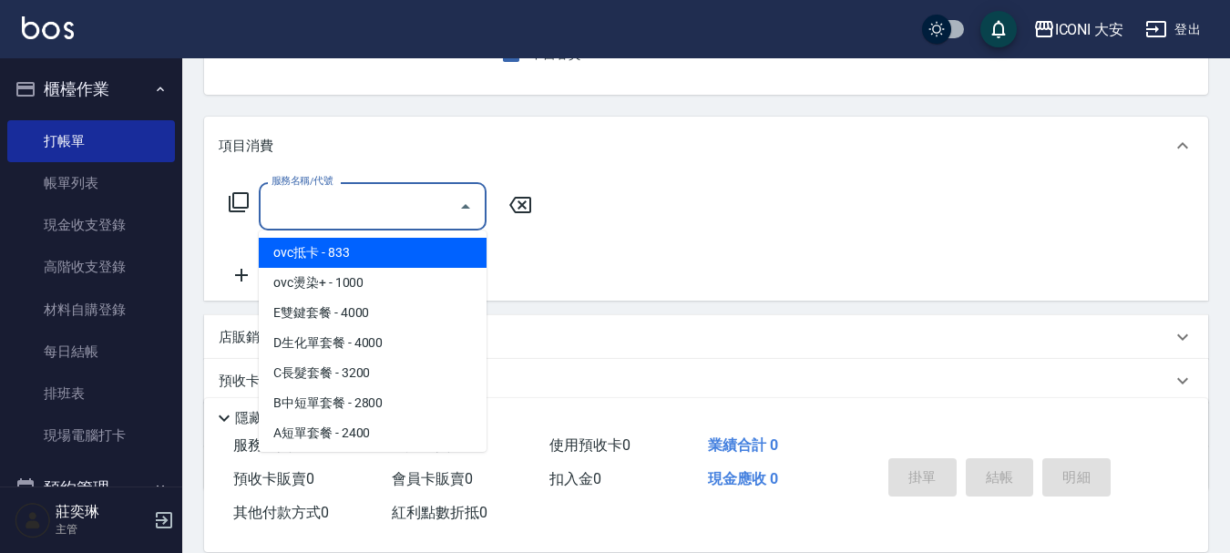
click at [327, 211] on input "服務名稱/代號" at bounding box center [359, 206] width 184 height 32
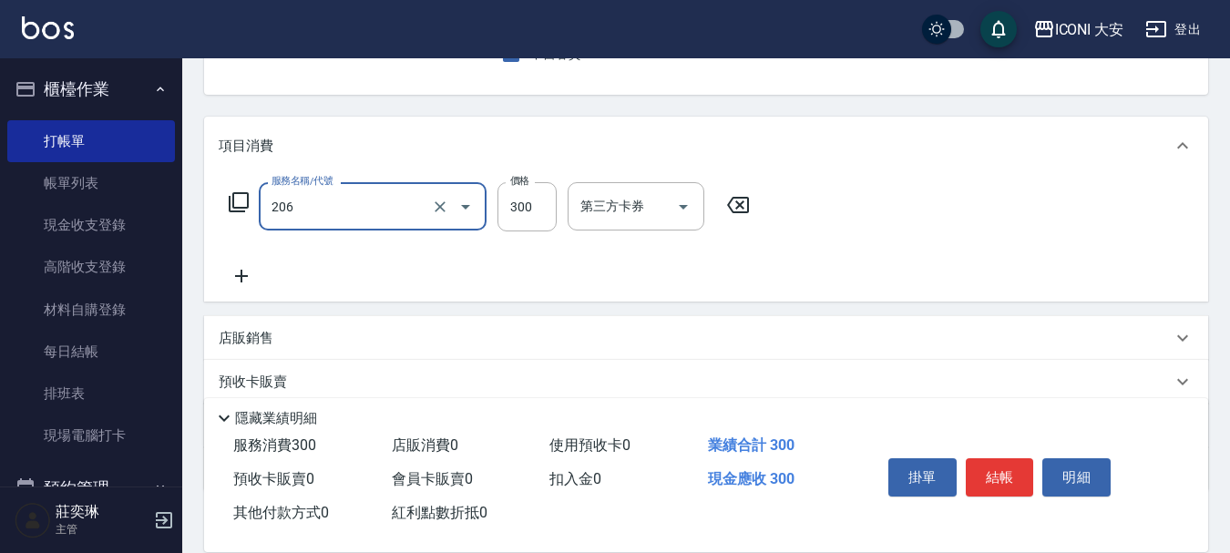
type input "洗髮(206)"
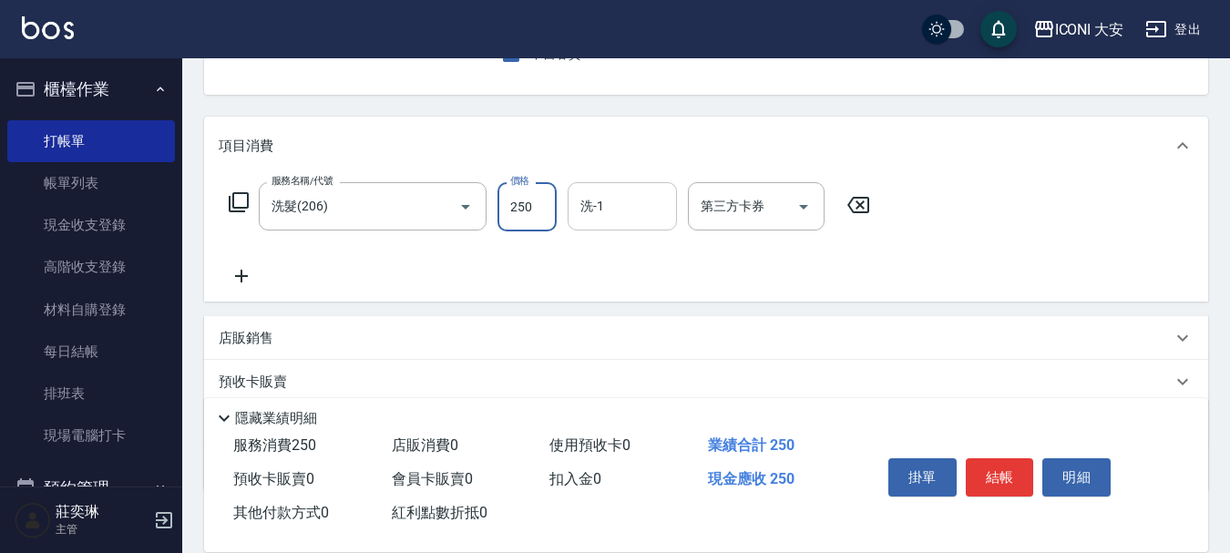
type input "250"
click at [604, 213] on input "洗-1" at bounding box center [622, 206] width 93 height 32
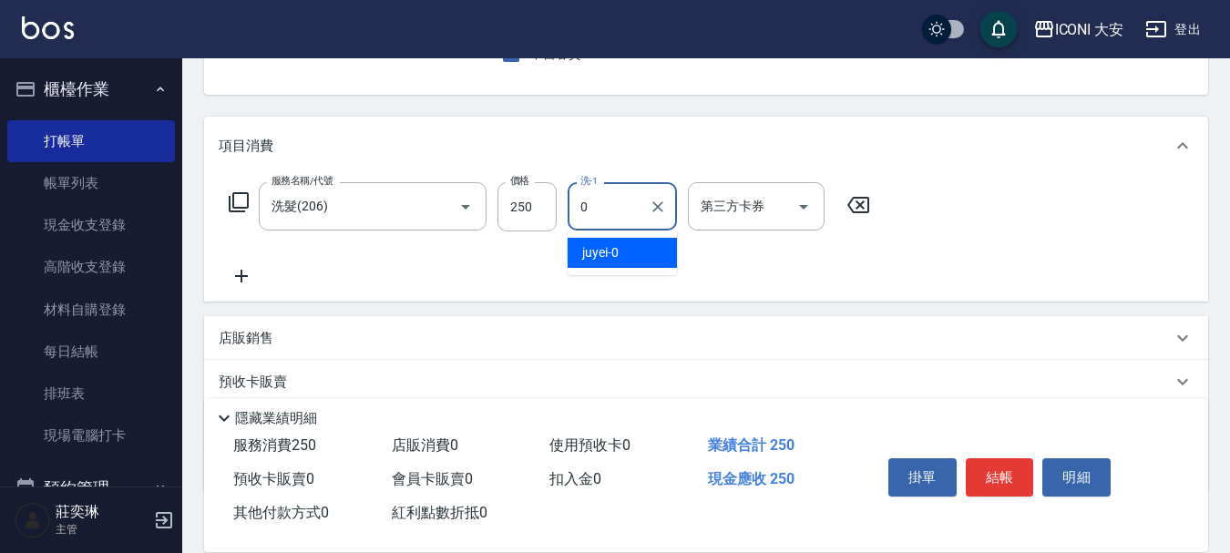
click at [641, 241] on div "juyei -0" at bounding box center [622, 253] width 109 height 30
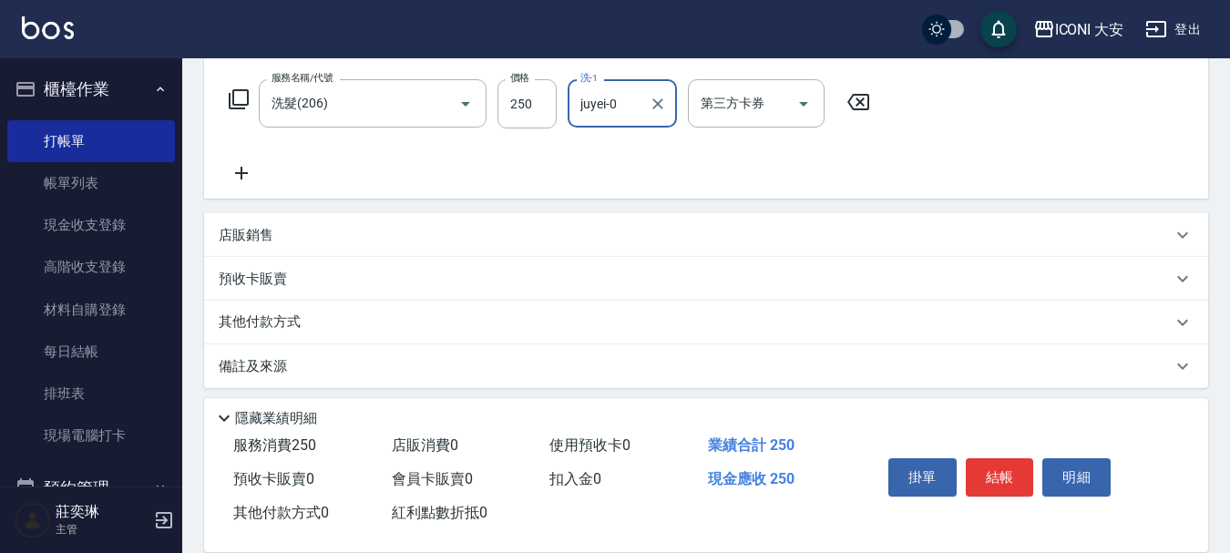
scroll to position [295, 0]
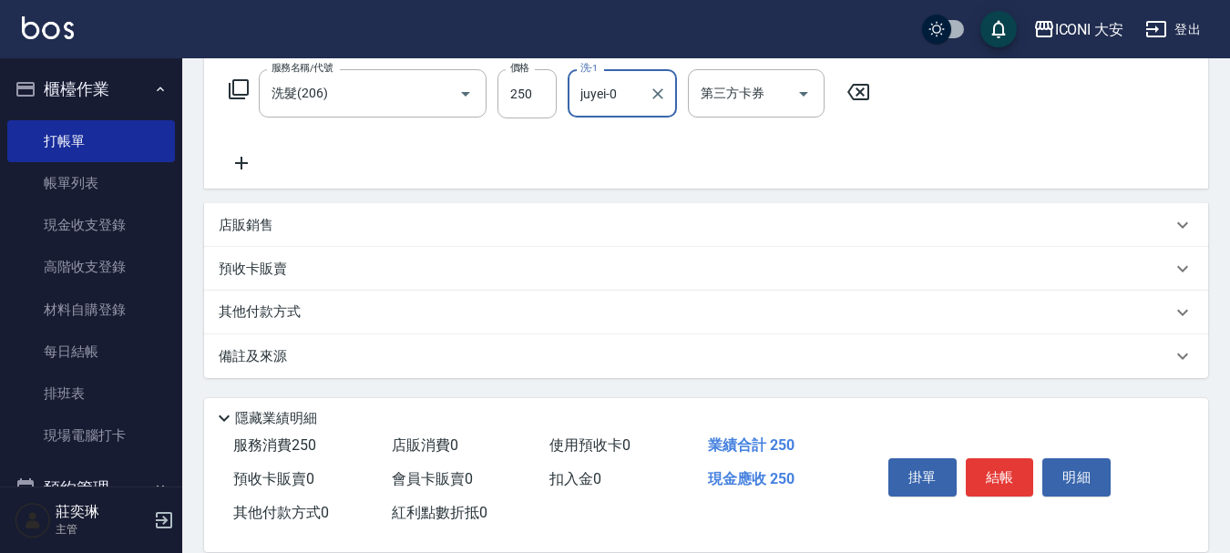
type input "juyei-0"
click at [242, 161] on icon at bounding box center [241, 163] width 13 height 13
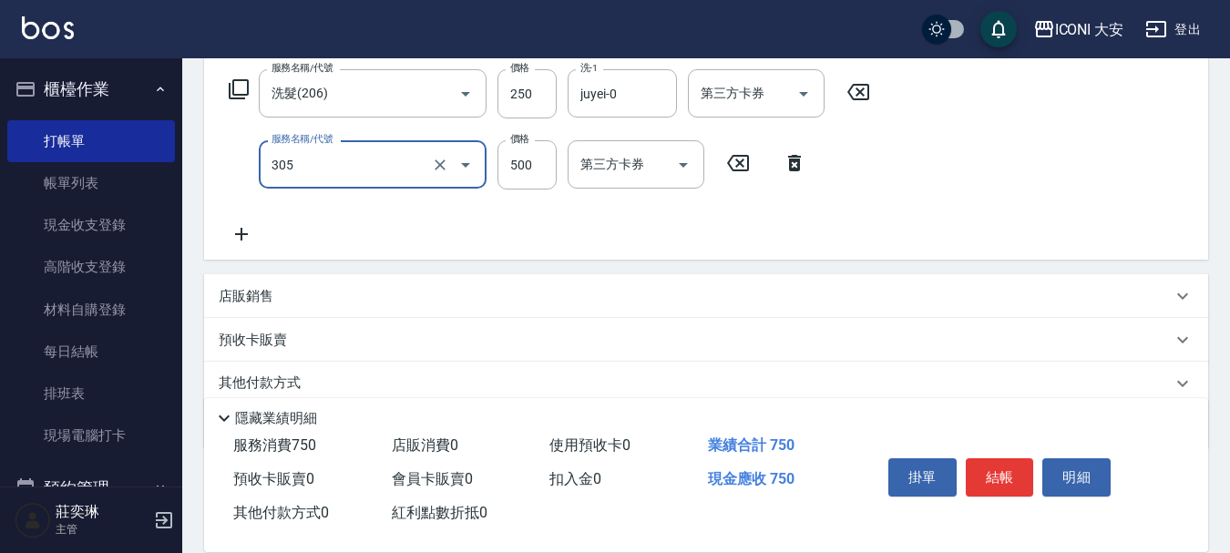
type input "剪髮(305)"
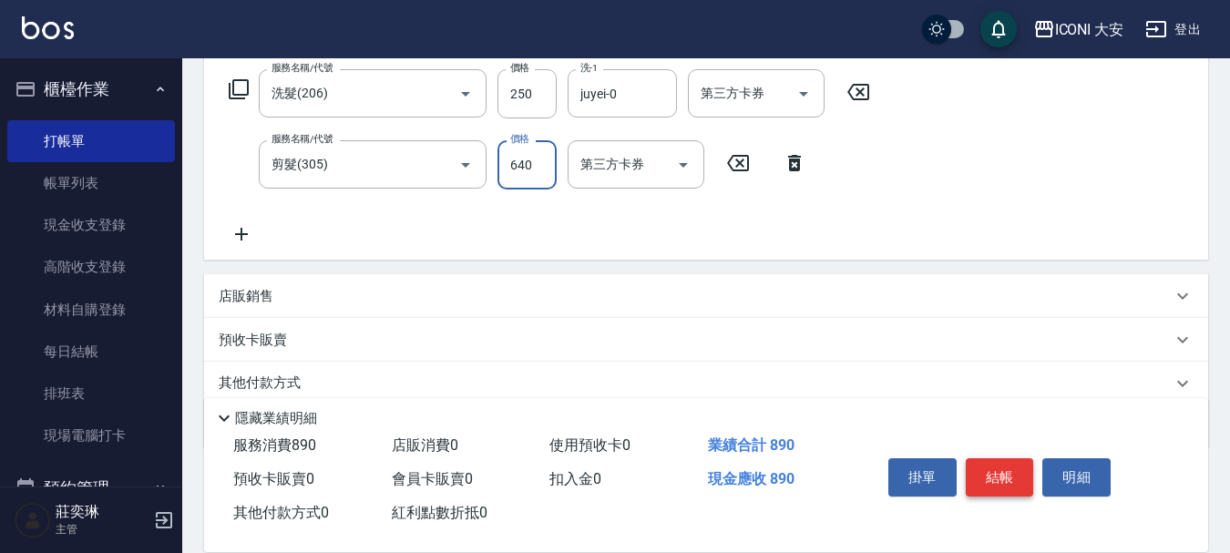
type input "640"
click at [988, 458] on button "結帳" at bounding box center [1000, 477] width 68 height 38
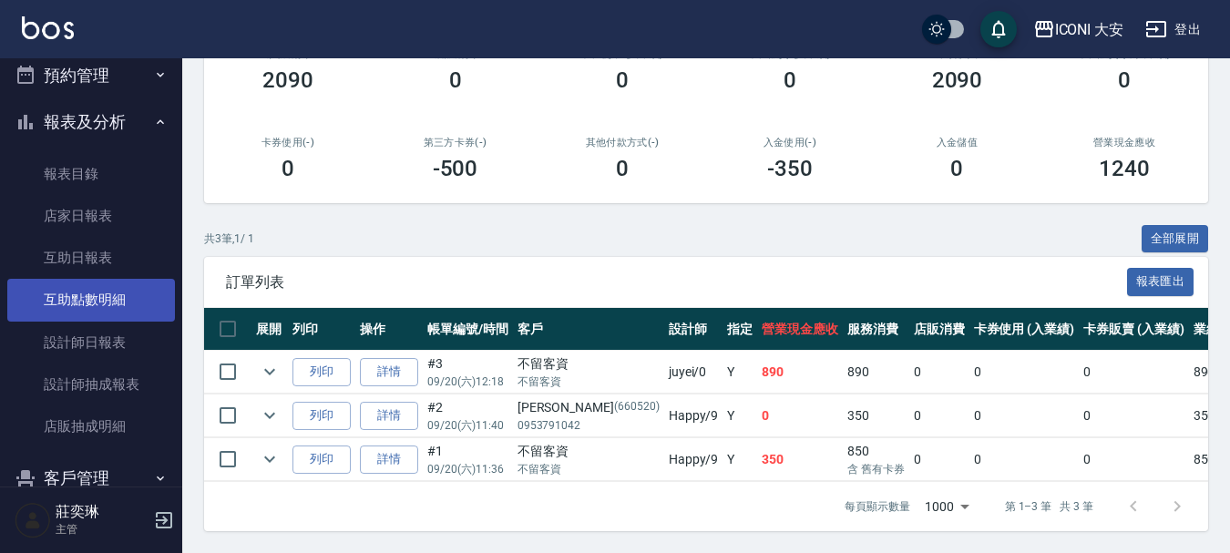
scroll to position [456, 0]
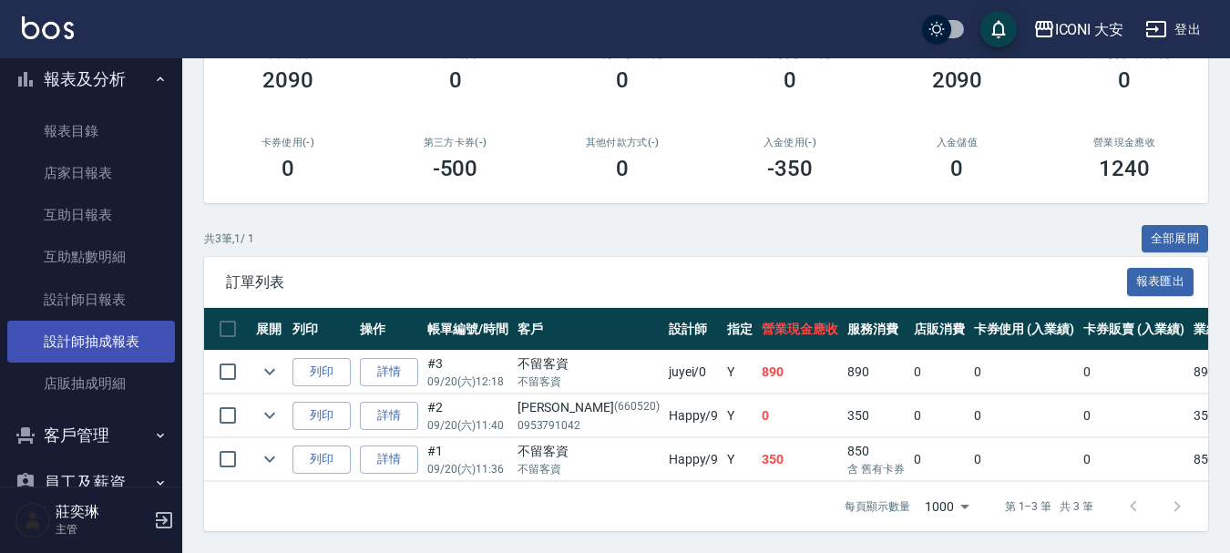
click at [107, 340] on link "設計師抽成報表" at bounding box center [91, 342] width 168 height 42
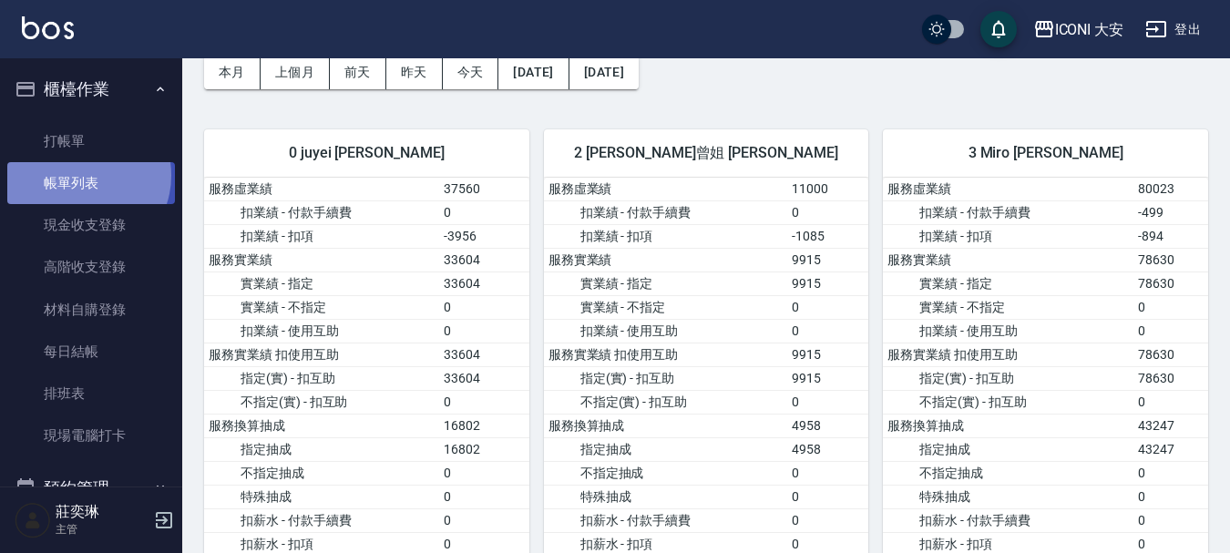
click at [81, 176] on link "帳單列表" at bounding box center [91, 183] width 168 height 42
